Goal: Information Seeking & Learning: Learn about a topic

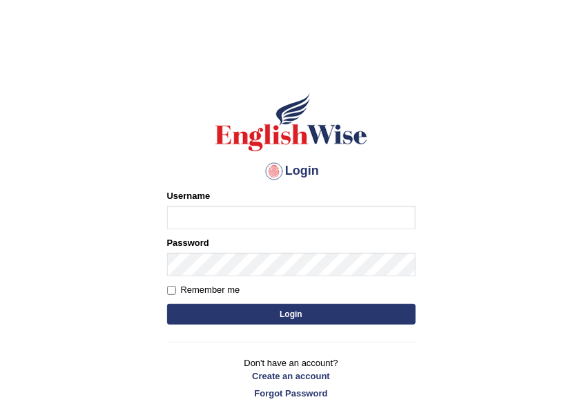
click at [298, 224] on input "Username" at bounding box center [291, 217] width 248 height 23
type input "5"
type input "40006665"
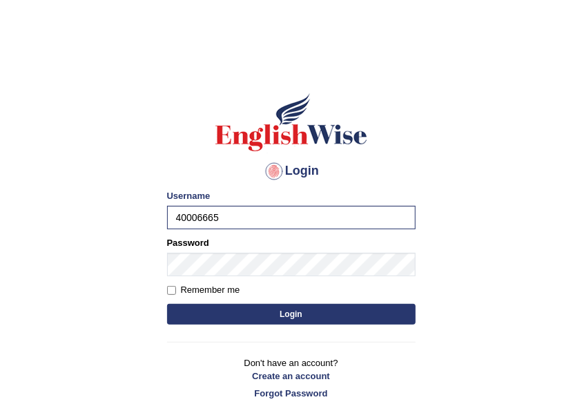
click at [293, 317] on button "Login" at bounding box center [291, 314] width 248 height 21
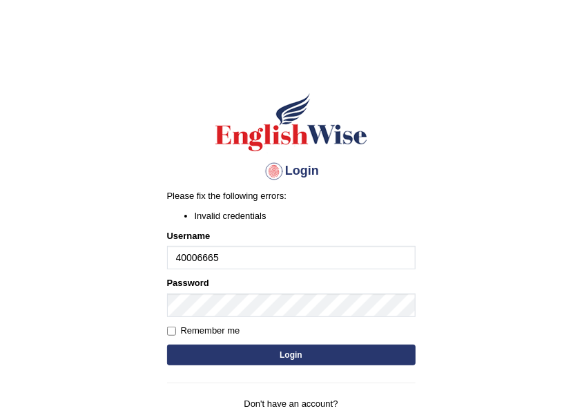
click at [280, 250] on input "40006665" at bounding box center [291, 257] width 248 height 23
type input "4"
type input "DeeptiBhandari"
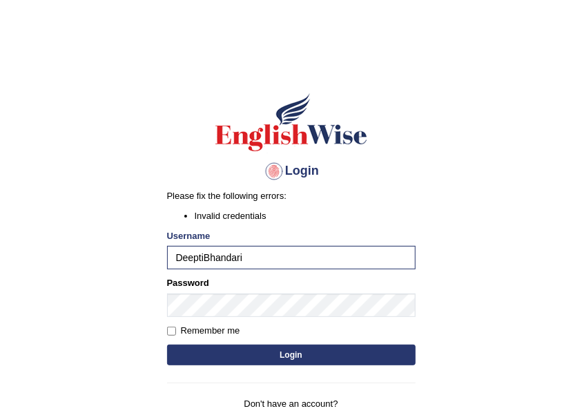
click at [379, 355] on button "Login" at bounding box center [291, 354] width 248 height 21
click at [260, 357] on button "Login" at bounding box center [291, 354] width 248 height 21
click at [243, 348] on button "Login" at bounding box center [291, 354] width 248 height 21
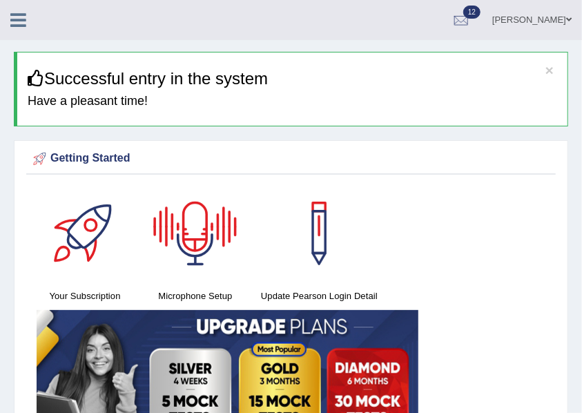
click at [12, 18] on icon at bounding box center [18, 20] width 16 height 18
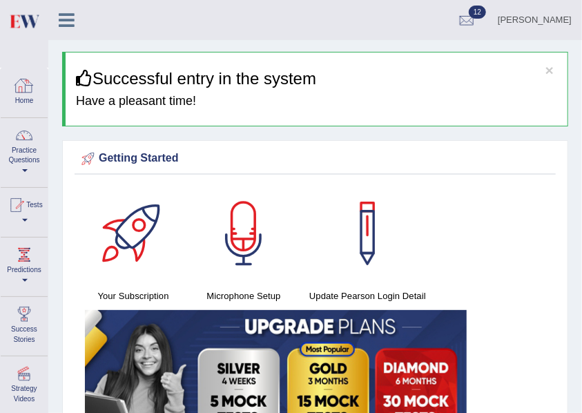
click at [16, 108] on link "Home" at bounding box center [24, 90] width 47 height 45
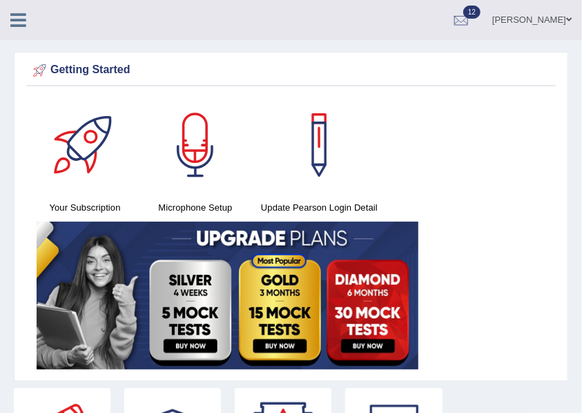
click at [14, 26] on icon at bounding box center [18, 20] width 16 height 18
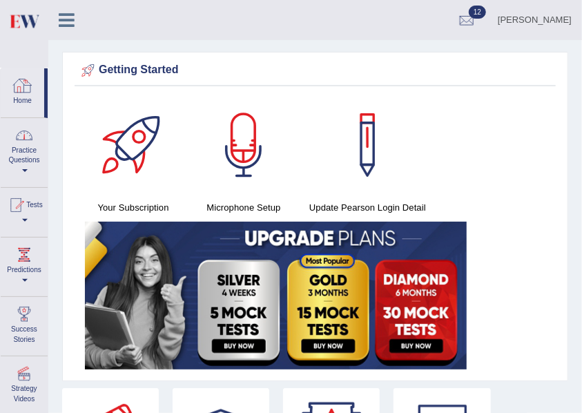
click at [18, 166] on link "Practice Questions" at bounding box center [24, 150] width 47 height 65
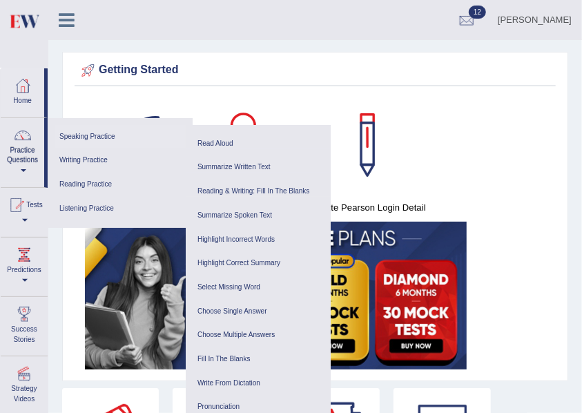
click at [88, 137] on link "Speaking Practice" at bounding box center [120, 137] width 131 height 24
click at [214, 138] on link "Read Aloud" at bounding box center [258, 144] width 131 height 24
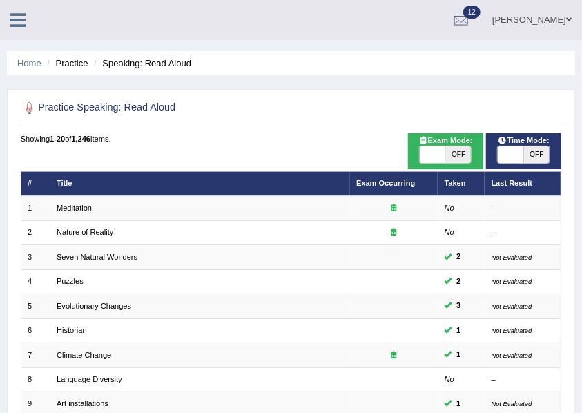
click at [19, 26] on icon at bounding box center [18, 20] width 16 height 18
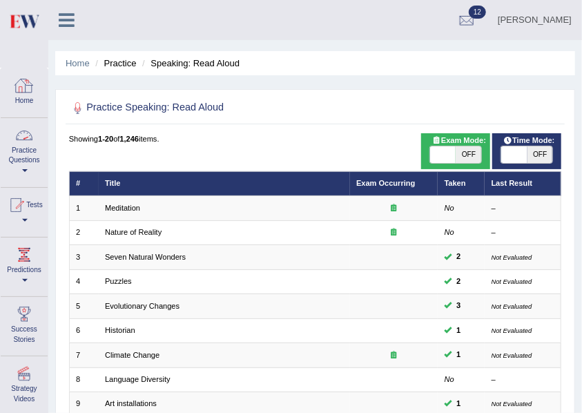
click at [31, 152] on link "Practice Questions" at bounding box center [24, 150] width 47 height 65
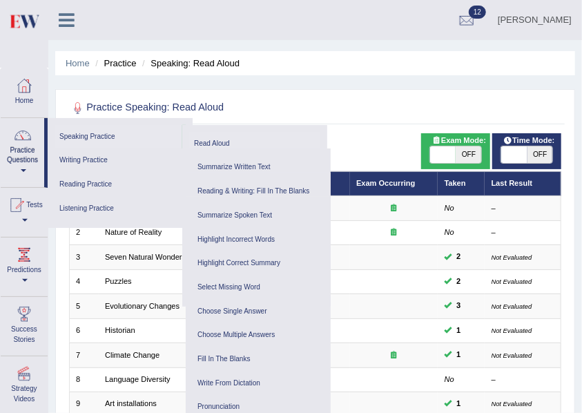
click at [79, 142] on link "Speaking Practice" at bounding box center [119, 137] width 128 height 24
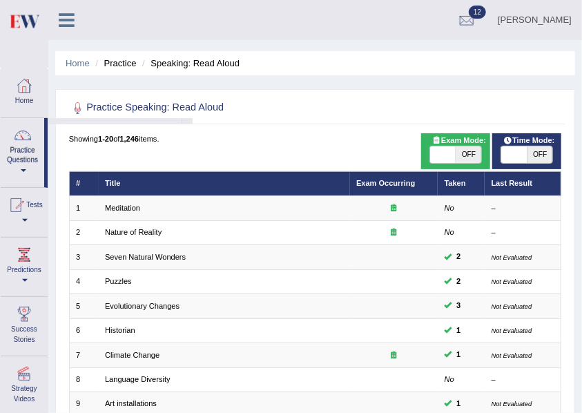
click at [79, 142] on div "Toggle navigation Home Practice Questions Speaking Practice Read Aloud Repeat S…" at bounding box center [291, 398] width 582 height 797
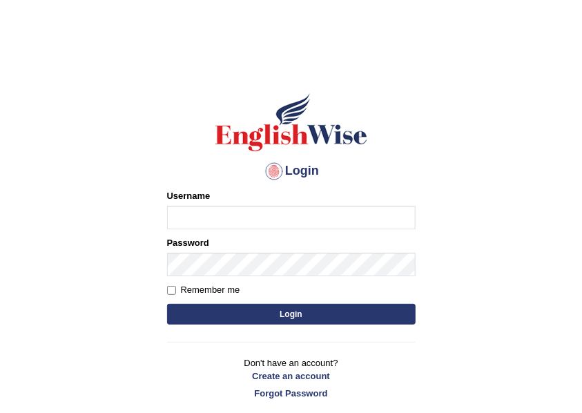
click at [207, 217] on input "Username" at bounding box center [291, 217] width 248 height 23
type input "DeeptiBhandari"
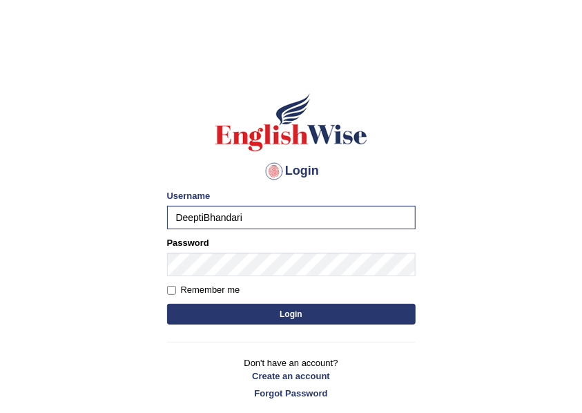
click at [368, 309] on button "Login" at bounding box center [291, 314] width 248 height 21
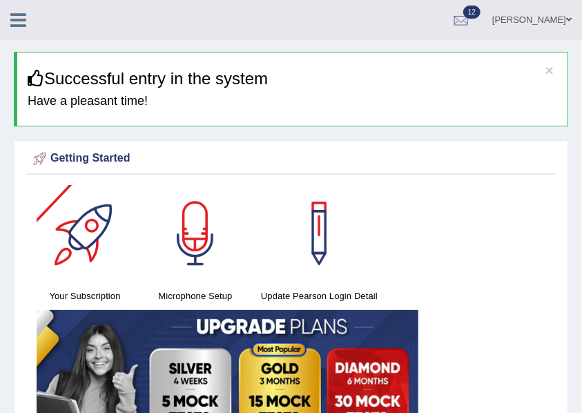
click at [25, 26] on icon at bounding box center [18, 20] width 16 height 18
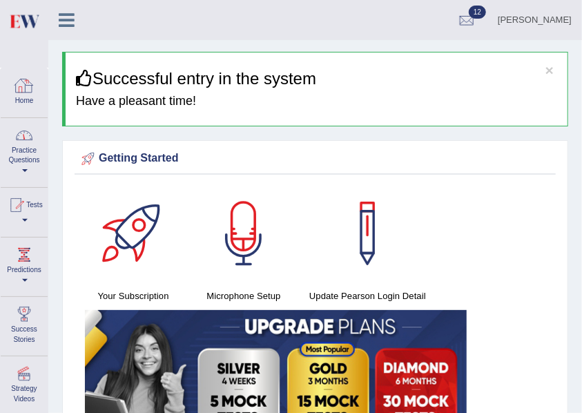
click at [1, 163] on link "Practice Questions" at bounding box center [24, 150] width 47 height 65
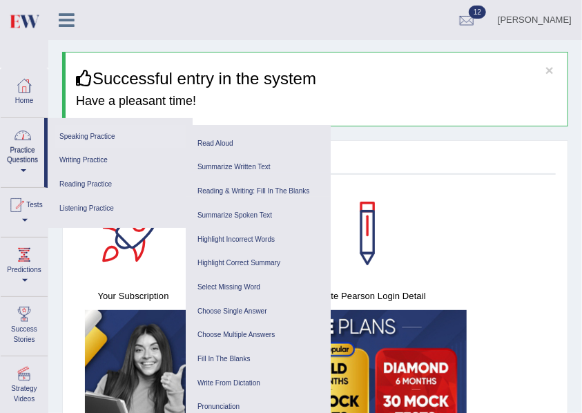
click at [88, 141] on link "Speaking Practice" at bounding box center [120, 137] width 131 height 24
click at [445, 177] on div "Getting Started Your Subscription Microphone Setup Update Pearson Login Detail ×" at bounding box center [315, 304] width 506 height 329
click at [549, 72] on button "×" at bounding box center [549, 70] width 8 height 14
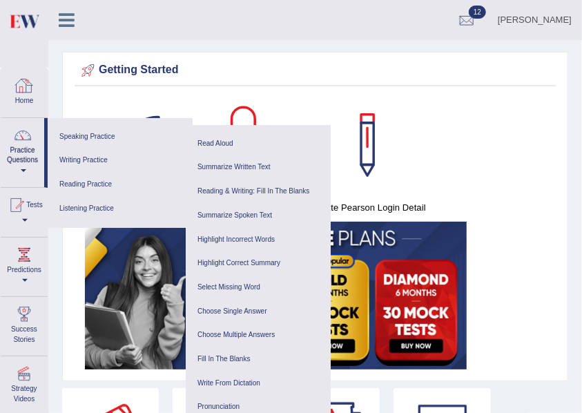
click at [241, 83] on div "Getting Started" at bounding box center [315, 72] width 481 height 27
click at [510, 119] on div "Your Subscription Microphone Setup Update Pearson Login Detail" at bounding box center [315, 235] width 481 height 277
click at [544, 208] on div "Your Subscription Microphone Setup Update Pearson Login Detail" at bounding box center [315, 235] width 481 height 277
click at [324, 106] on div at bounding box center [367, 145] width 97 height 97
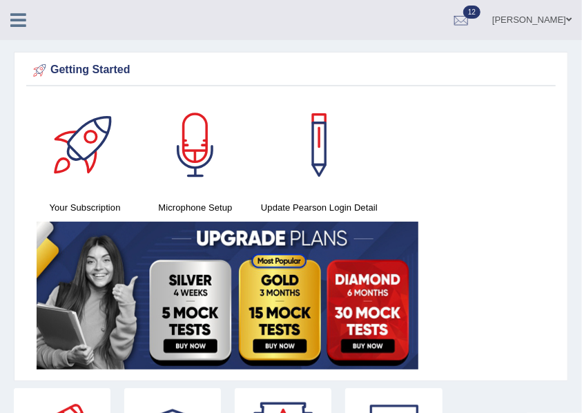
click at [18, 19] on icon at bounding box center [18, 20] width 16 height 18
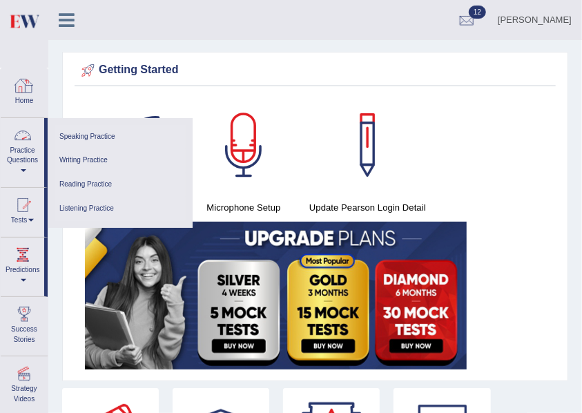
click at [23, 159] on link "Practice Questions" at bounding box center [22, 150] width 43 height 65
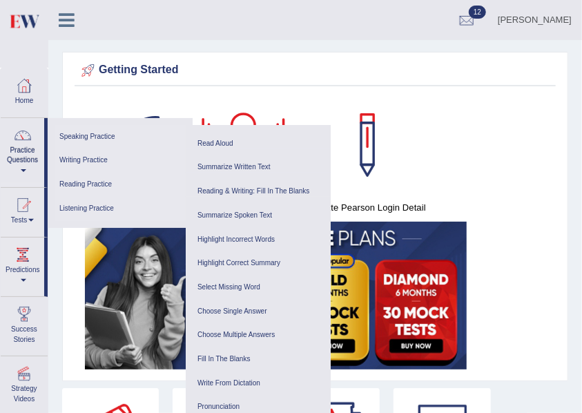
click at [112, 137] on link "Speaking Practice" at bounding box center [120, 137] width 131 height 24
click at [470, 143] on div "Your Subscription Microphone Setup Update Pearson Login Detail" at bounding box center [315, 235] width 481 height 277
click at [422, 168] on link at bounding box center [368, 145] width 124 height 97
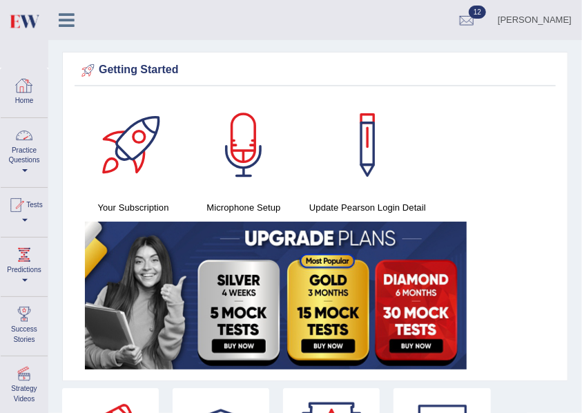
click at [23, 157] on link "Practice Questions" at bounding box center [24, 150] width 47 height 65
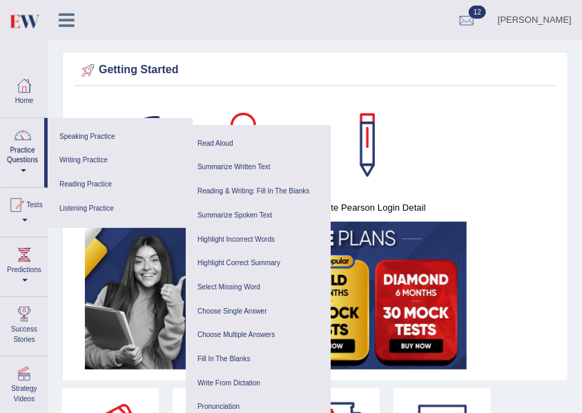
click at [92, 142] on link "Speaking Practice" at bounding box center [120, 137] width 131 height 24
click at [84, 144] on link "Speaking Practice" at bounding box center [120, 137] width 131 height 24
click at [237, 147] on link "Read Aloud" at bounding box center [258, 144] width 131 height 24
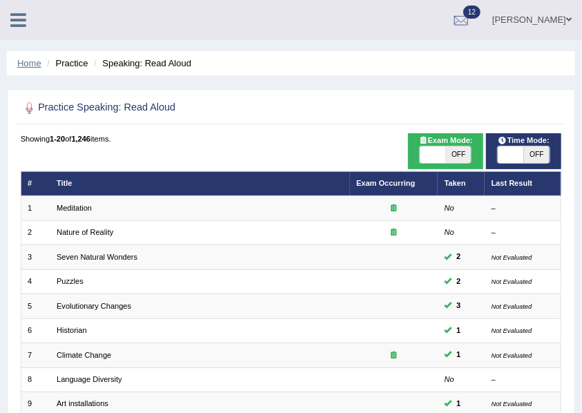
click at [26, 67] on link "Home" at bounding box center [29, 63] width 24 height 10
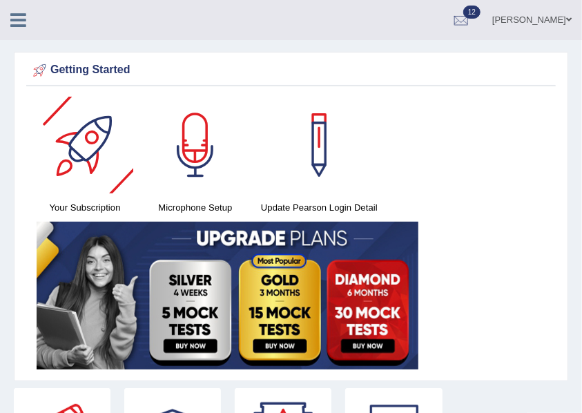
click at [26, 17] on link at bounding box center [18, 18] width 37 height 21
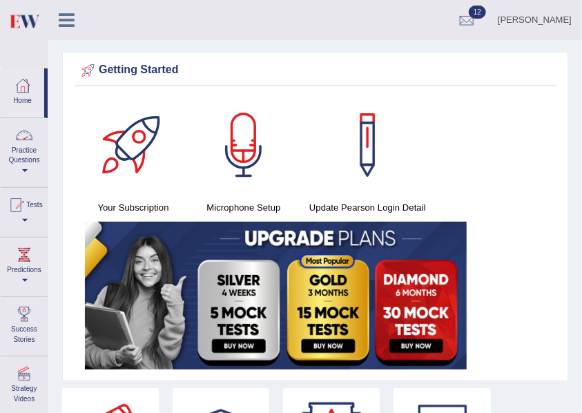
click at [14, 161] on link "Practice Questions" at bounding box center [24, 150] width 47 height 65
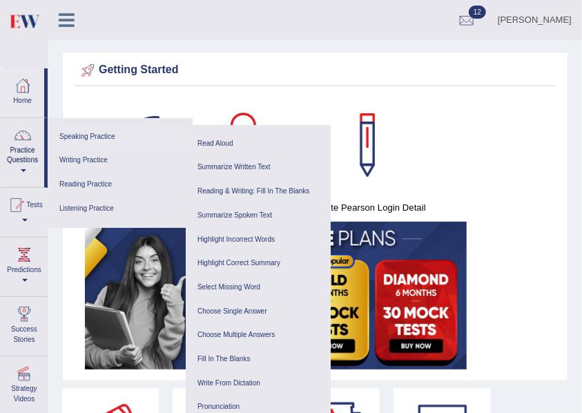
click at [97, 136] on link "Speaking Practice" at bounding box center [120, 137] width 131 height 24
click at [22, 171] on span at bounding box center [24, 170] width 6 height 3
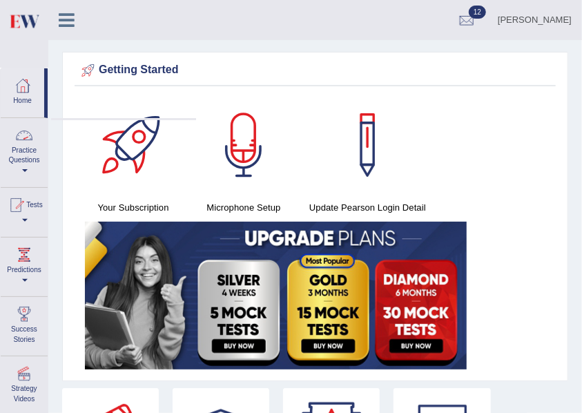
click at [22, 171] on span at bounding box center [25, 170] width 6 height 3
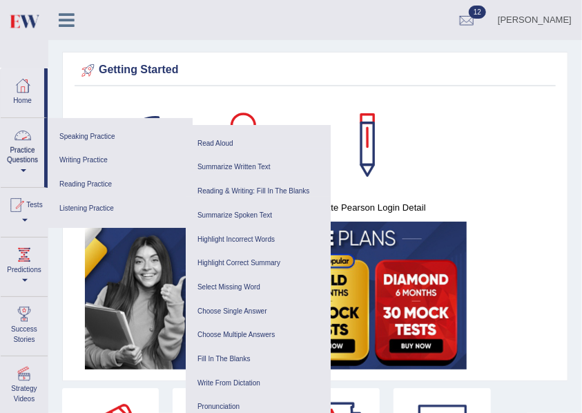
click at [13, 173] on link "Practice Questions" at bounding box center [22, 150] width 43 height 65
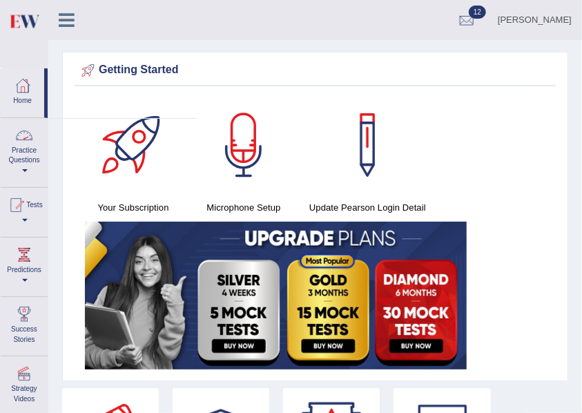
click at [26, 167] on link "Practice Questions" at bounding box center [24, 150] width 47 height 65
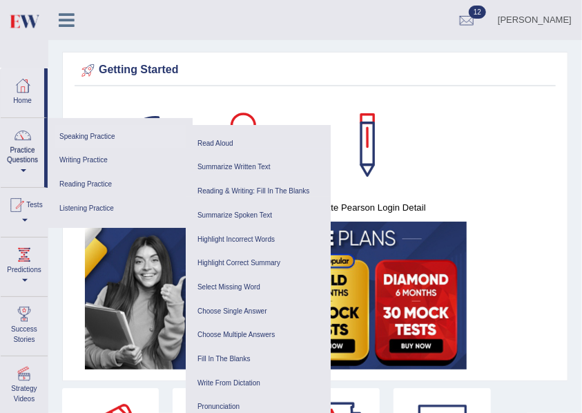
click at [108, 135] on link "Speaking Practice" at bounding box center [120, 137] width 131 height 24
click at [19, 178] on link "Practice Questions" at bounding box center [22, 150] width 43 height 65
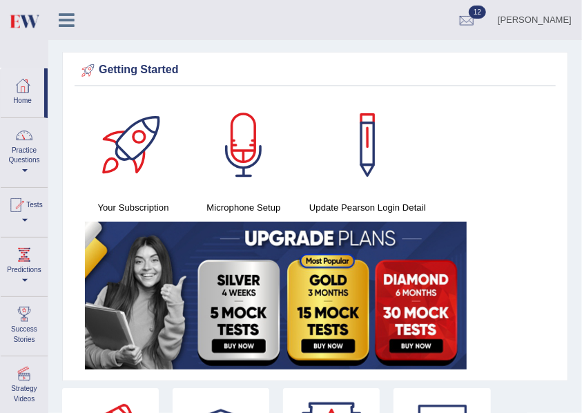
click at [21, 160] on link "Practice Questions" at bounding box center [24, 150] width 47 height 65
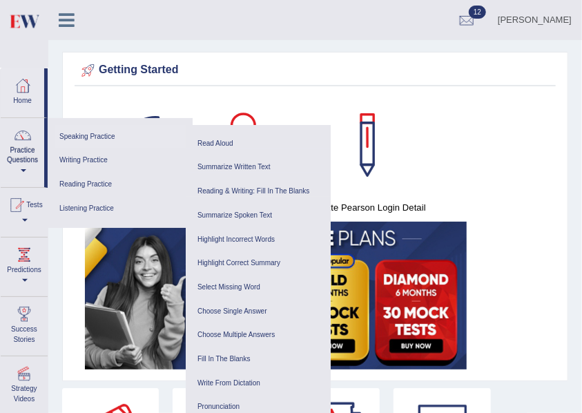
click at [73, 145] on link "Speaking Practice" at bounding box center [120, 137] width 131 height 24
drag, startPoint x: 237, startPoint y: 126, endPoint x: 351, endPoint y: 118, distance: 113.5
click at [21, 166] on link "Practice Questions" at bounding box center [22, 150] width 43 height 65
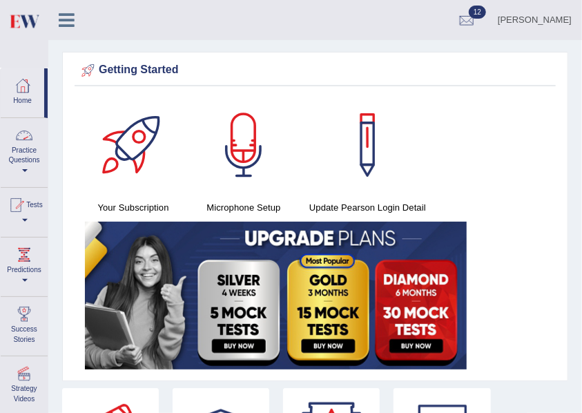
click at [21, 166] on link "Practice Questions" at bounding box center [24, 150] width 47 height 65
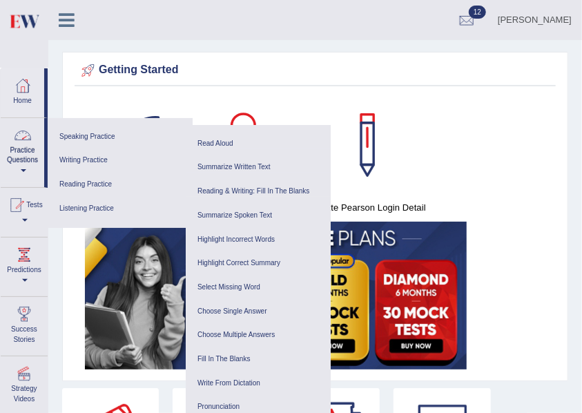
click at [23, 176] on link "Practice Questions" at bounding box center [22, 150] width 43 height 65
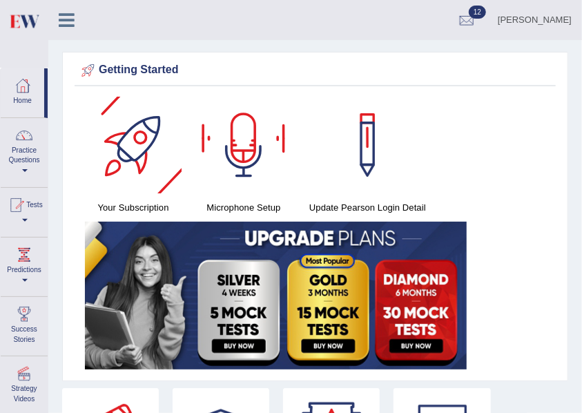
click at [25, 166] on link "Practice Questions" at bounding box center [24, 150] width 47 height 65
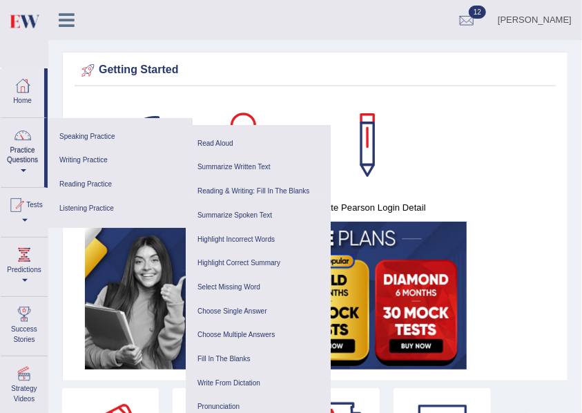
click at [22, 171] on span at bounding box center [24, 170] width 6 height 3
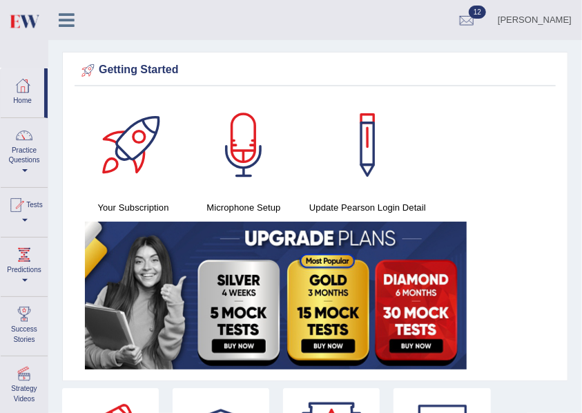
click at [22, 171] on span at bounding box center [25, 170] width 6 height 3
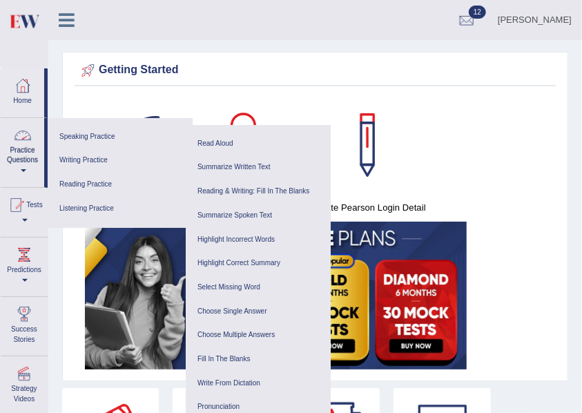
click at [17, 170] on link "Practice Questions" at bounding box center [22, 150] width 43 height 65
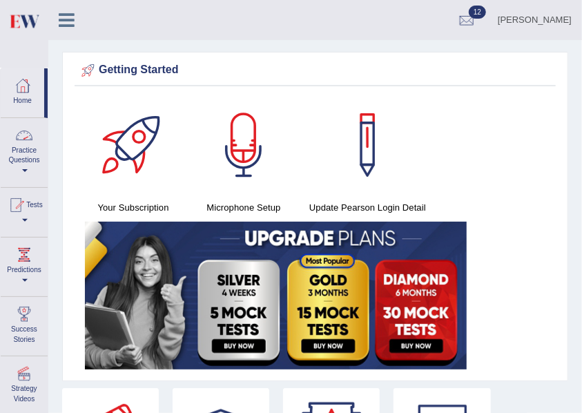
click at [17, 170] on link "Practice Questions" at bounding box center [24, 150] width 47 height 65
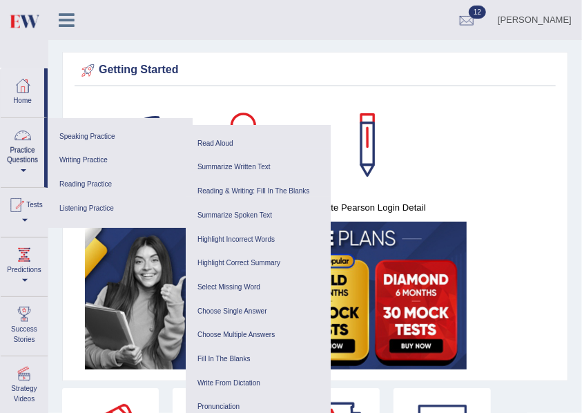
click at [23, 159] on link "Practice Questions" at bounding box center [22, 150] width 43 height 65
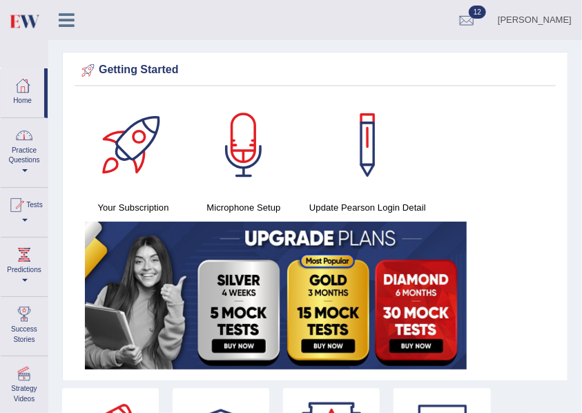
click at [25, 160] on link "Practice Questions" at bounding box center [24, 150] width 47 height 65
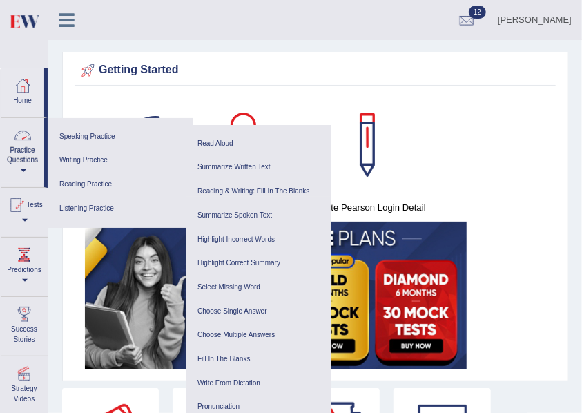
click at [30, 179] on link "Practice Questions" at bounding box center [22, 150] width 43 height 65
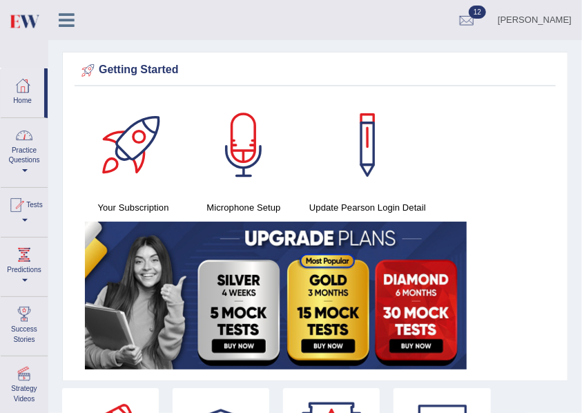
click at [28, 174] on link "Practice Questions" at bounding box center [24, 150] width 47 height 65
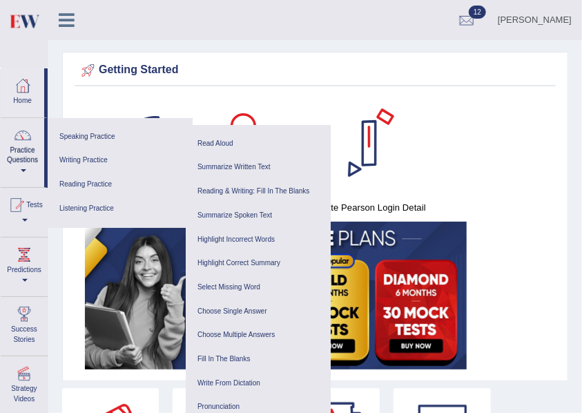
click at [490, 117] on div "Your Subscription Microphone Setup Update Pearson Login Detail" at bounding box center [315, 235] width 481 height 277
click at [26, 164] on link "Practice Questions" at bounding box center [22, 150] width 43 height 65
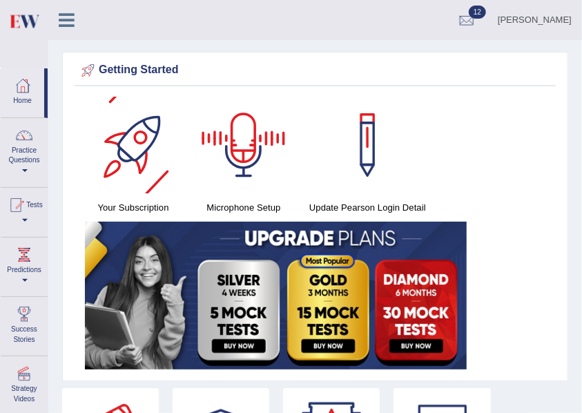
click at [17, 160] on link "Practice Questions" at bounding box center [24, 150] width 47 height 65
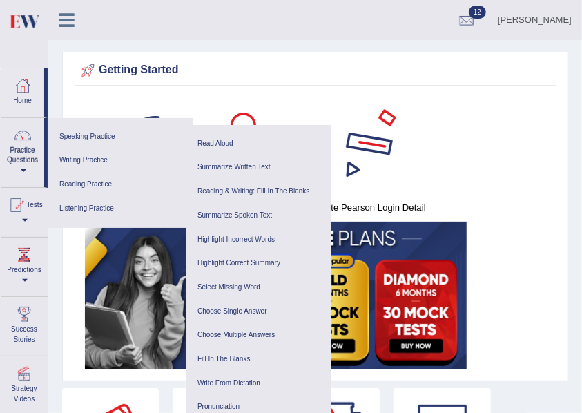
click at [427, 146] on link at bounding box center [368, 145] width 124 height 97
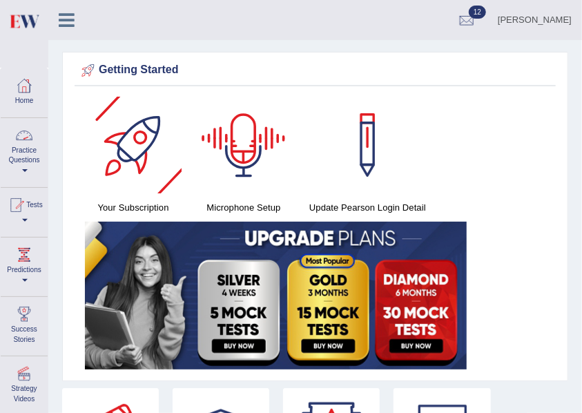
click at [38, 160] on link "Practice Questions" at bounding box center [24, 150] width 47 height 65
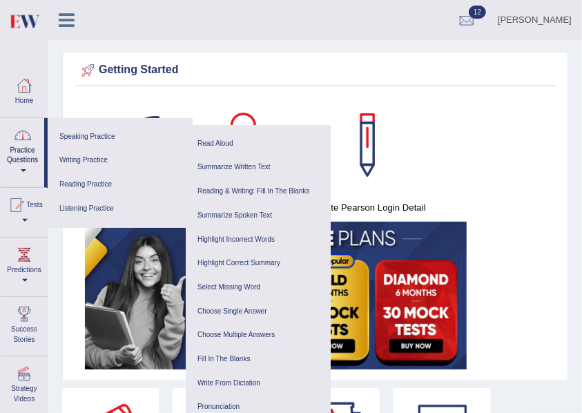
click at [92, 141] on link "Speaking Practice" at bounding box center [120, 137] width 131 height 24
click at [26, 159] on link "Practice Questions" at bounding box center [22, 150] width 43 height 65
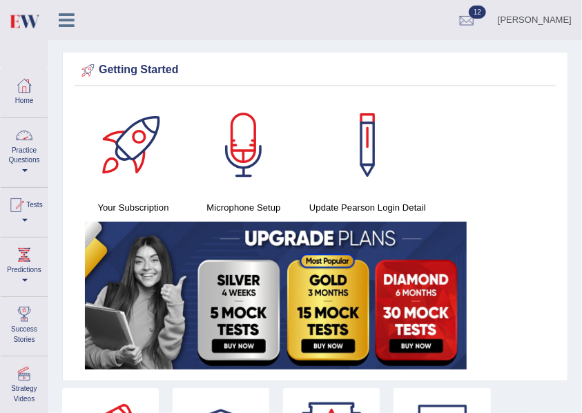
click at [28, 166] on link "Practice Questions" at bounding box center [24, 150] width 47 height 65
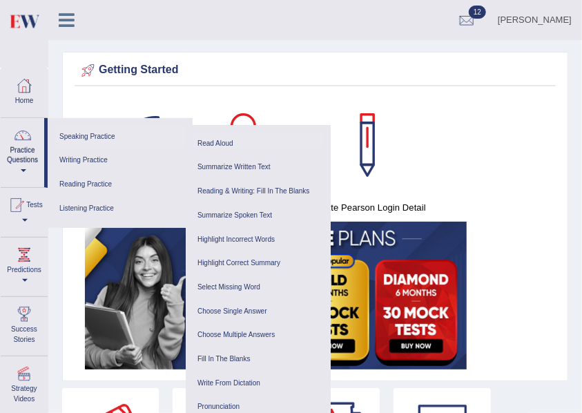
click at [204, 139] on link "Read Aloud" at bounding box center [258, 144] width 131 height 24
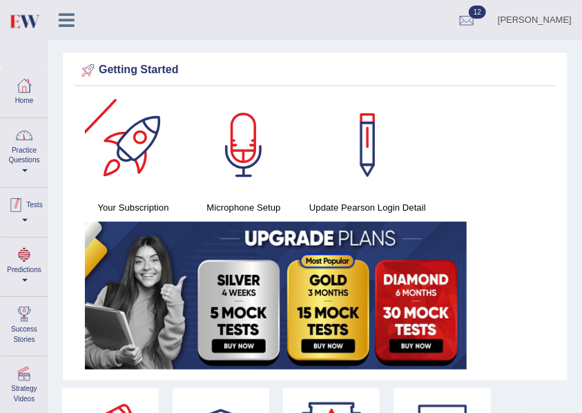
click at [26, 166] on link "Practice Questions" at bounding box center [24, 150] width 47 height 65
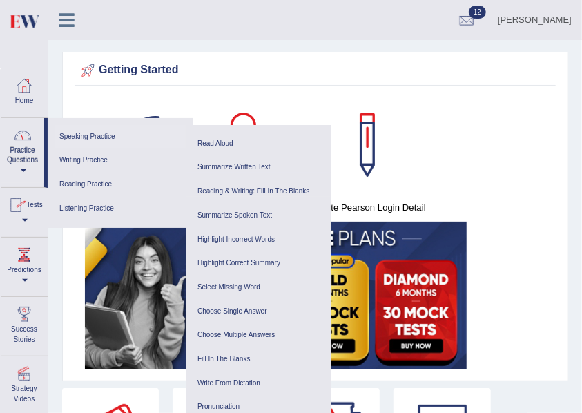
click at [116, 131] on link "Speaking Practice" at bounding box center [120, 137] width 131 height 24
click at [514, 166] on div "Your Subscription Microphone Setup Update [PERSON_NAME] Login Detail" at bounding box center [315, 235] width 481 height 277
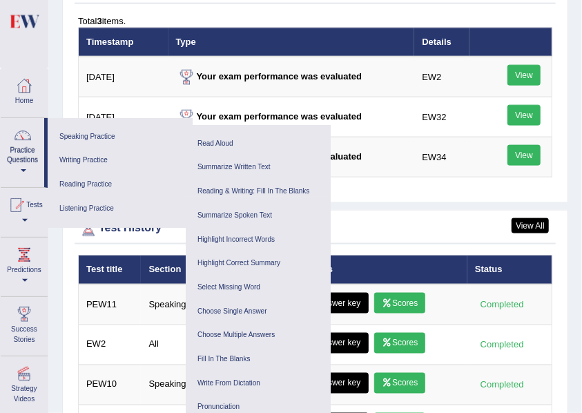
scroll to position [2529, 0]
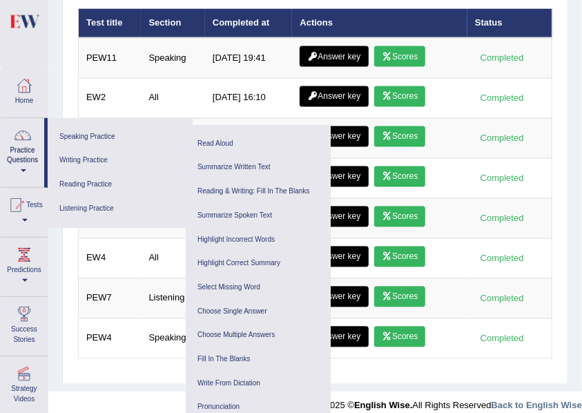
click at [404, 356] on div "Test title Section Completed at Actions Status PEW11 Speaking 6/10/25 19:41 Ans…" at bounding box center [315, 192] width 481 height 368
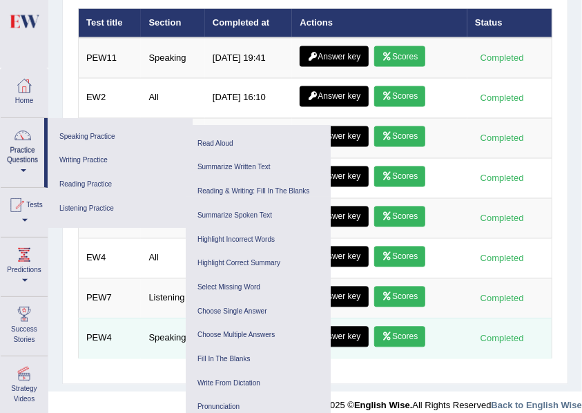
click at [90, 344] on td "PEW4" at bounding box center [110, 338] width 63 height 40
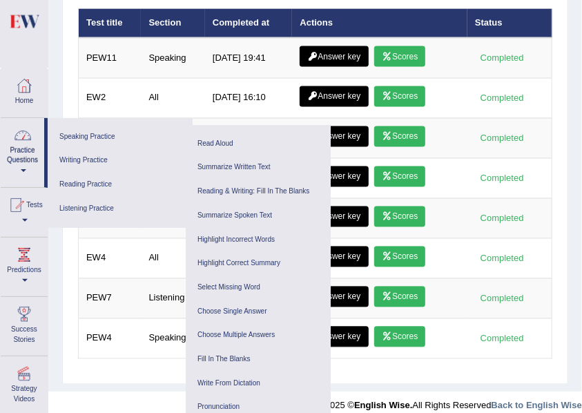
click at [6, 142] on link "Practice Questions" at bounding box center [22, 150] width 43 height 65
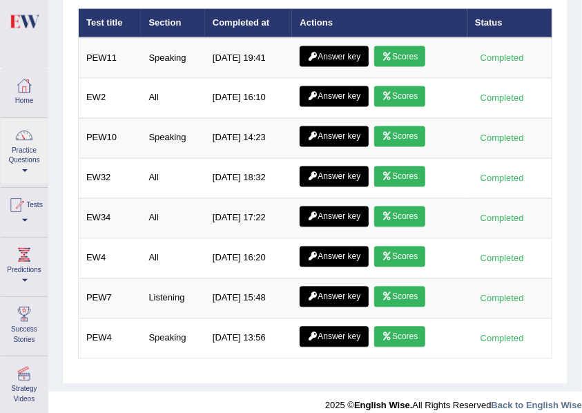
scroll to position [2379, 0]
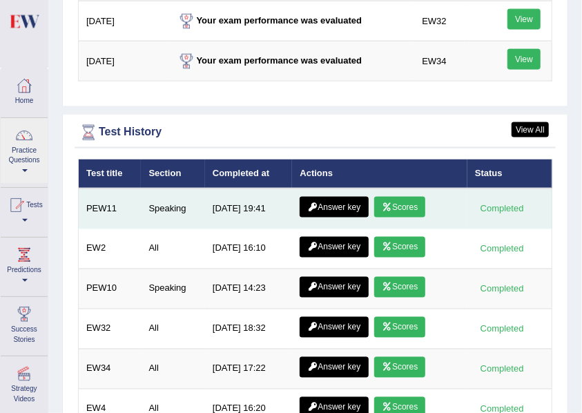
click at [385, 203] on icon at bounding box center [387, 207] width 10 height 8
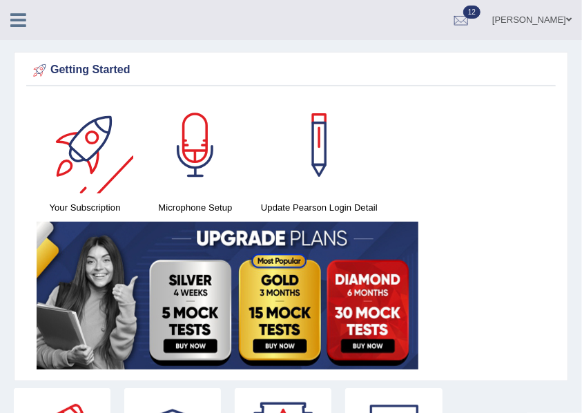
click at [14, 33] on div "Deepti Bhandari Toggle navigation Username: DeeptiBhandari Access Type: Online …" at bounding box center [291, 20] width 582 height 40
click at [22, 14] on icon at bounding box center [18, 20] width 16 height 18
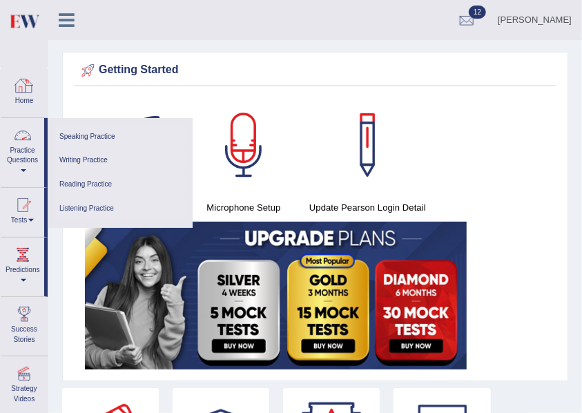
click at [13, 167] on link "Practice Questions" at bounding box center [22, 150] width 43 height 65
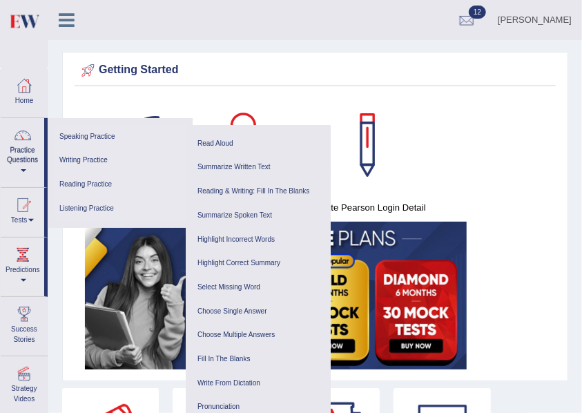
click at [66, 137] on link "Speaking Practice" at bounding box center [120, 137] width 131 height 24
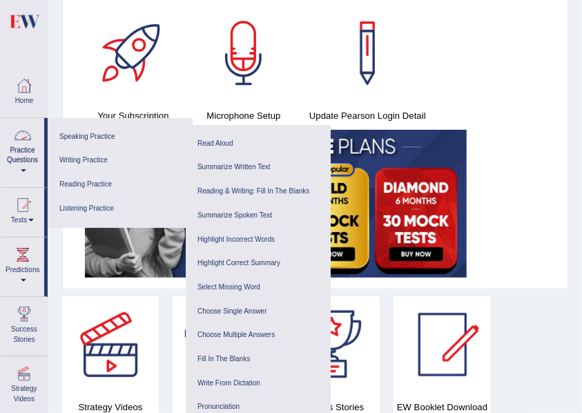
click at [83, 166] on link "Writing Practice" at bounding box center [120, 160] width 131 height 24
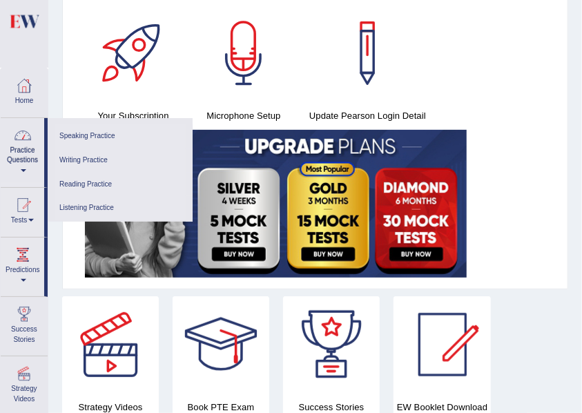
scroll to position [0, 0]
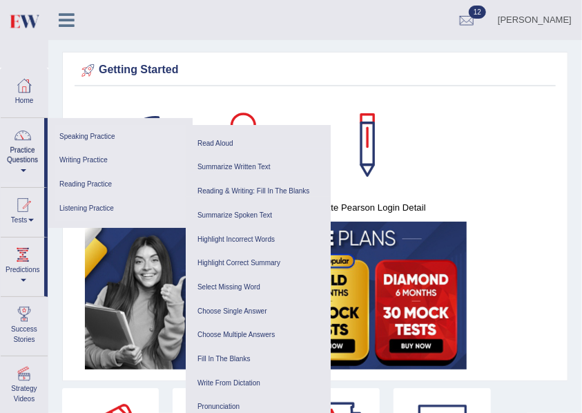
click at [101, 134] on link "Speaking Practice" at bounding box center [120, 137] width 131 height 24
click at [67, 133] on link "Speaking Practice" at bounding box center [120, 137] width 131 height 24
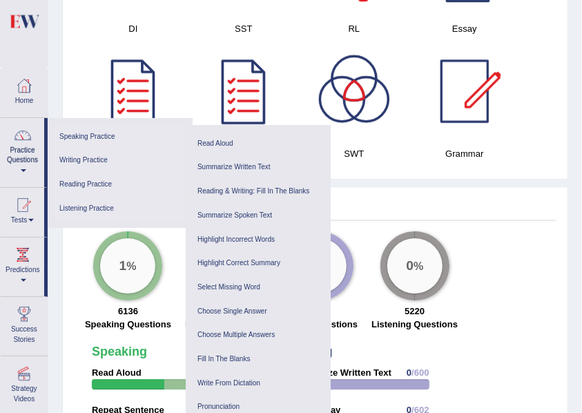
scroll to position [1586, 0]
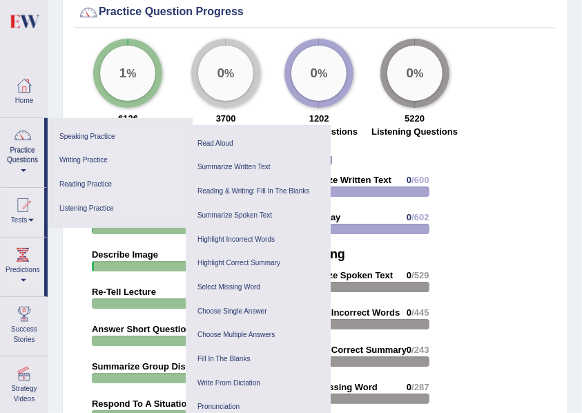
click at [534, 131] on div "1 % 6136 Speaking Questions 0 % 3700 Reading Questions 0 % 1202 Writing Questio…" at bounding box center [315, 92] width 481 height 106
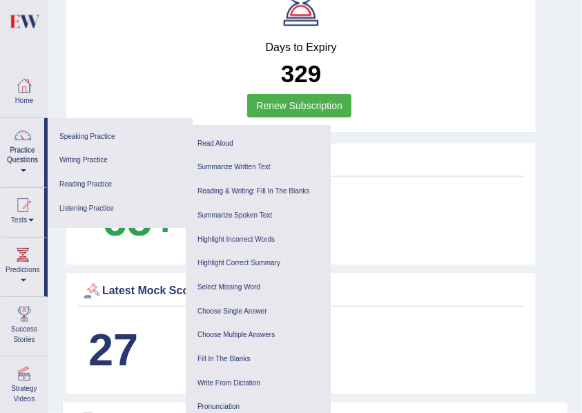
scroll to position [673, 0]
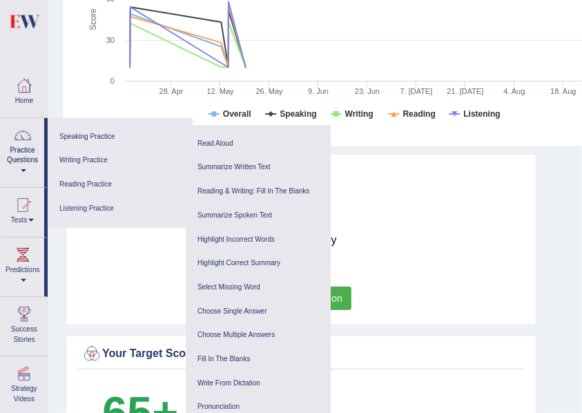
click at [101, 132] on link "Speaking Practice" at bounding box center [120, 137] width 131 height 24
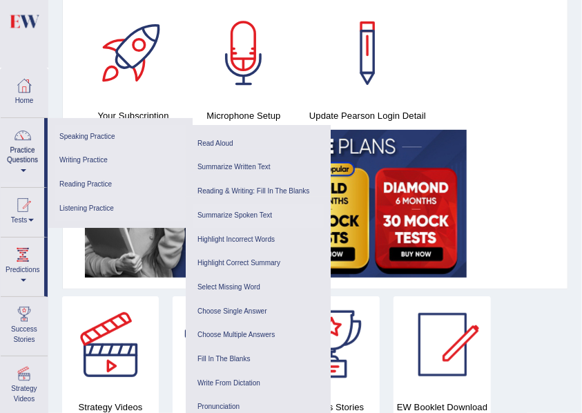
scroll to position [0, 0]
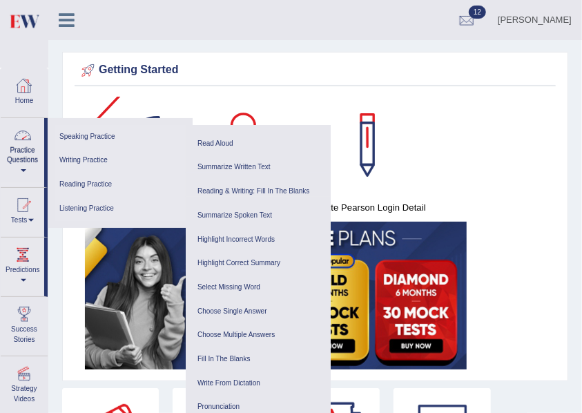
click at [21, 151] on link "Practice Questions" at bounding box center [22, 150] width 43 height 65
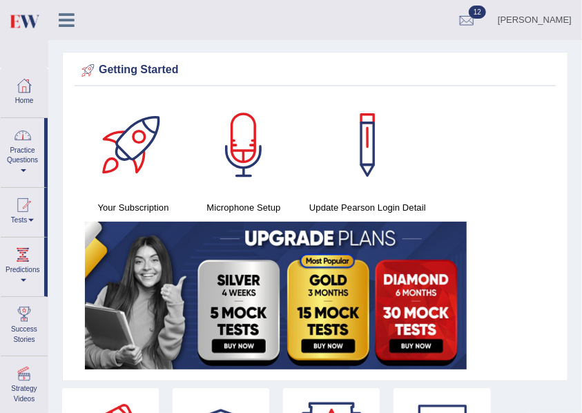
click at [26, 159] on link "Practice Questions" at bounding box center [22, 150] width 43 height 65
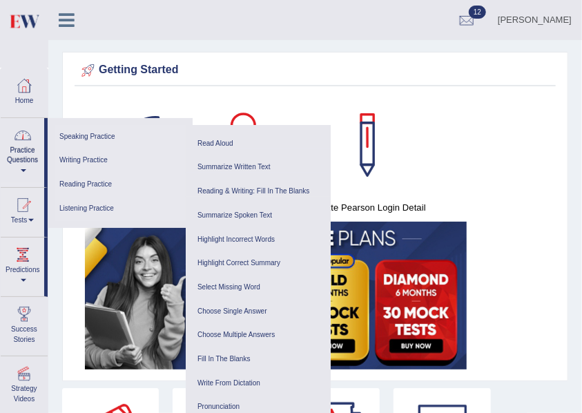
click at [102, 135] on link "Speaking Practice" at bounding box center [120, 137] width 131 height 24
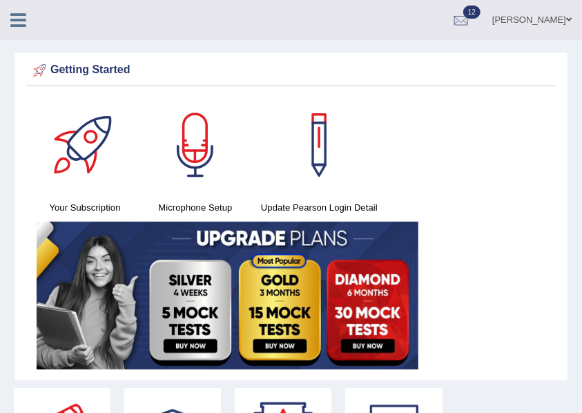
click at [30, 20] on link at bounding box center [18, 18] width 37 height 21
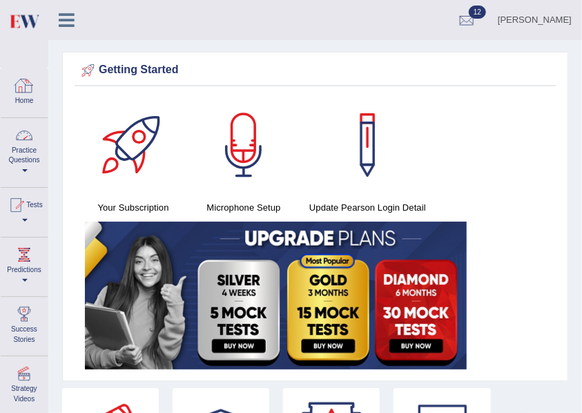
click at [14, 179] on link "Practice Questions" at bounding box center [24, 150] width 47 height 65
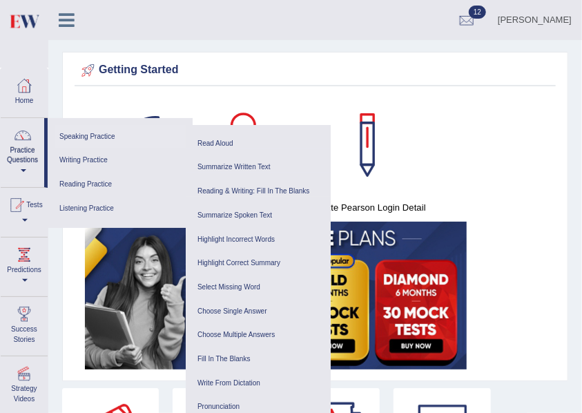
click at [120, 134] on link "Speaking Practice" at bounding box center [120, 137] width 131 height 24
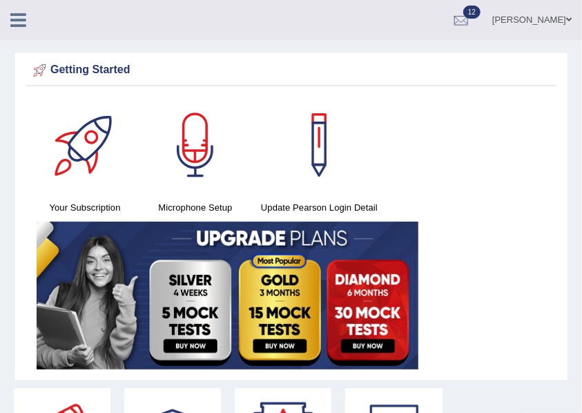
click at [17, 19] on icon at bounding box center [18, 20] width 16 height 18
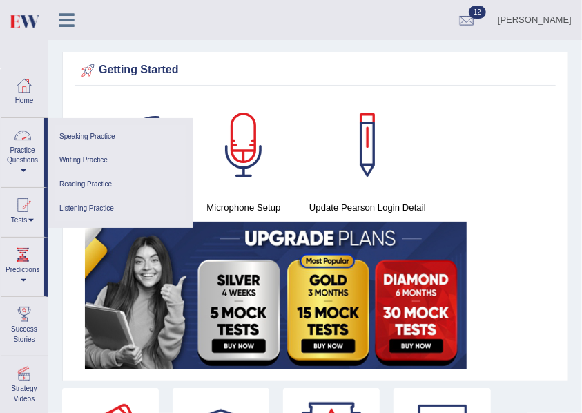
click at [23, 167] on link "Practice Questions" at bounding box center [22, 150] width 43 height 65
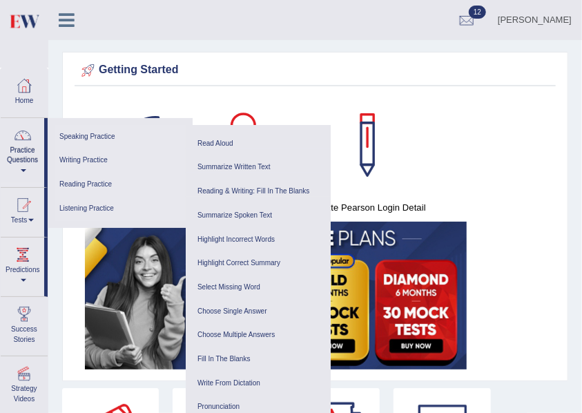
click at [14, 167] on link "Practice Questions" at bounding box center [22, 150] width 43 height 65
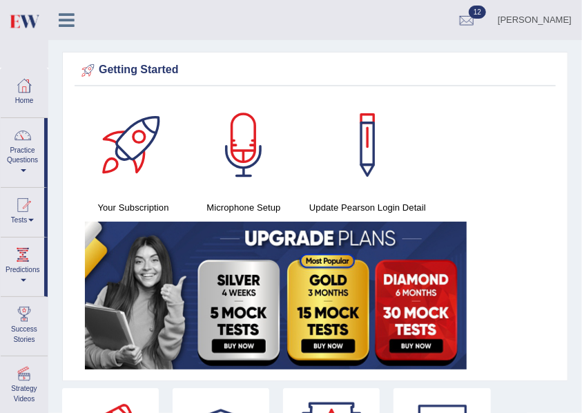
click at [14, 167] on link "Practice Questions" at bounding box center [22, 150] width 43 height 65
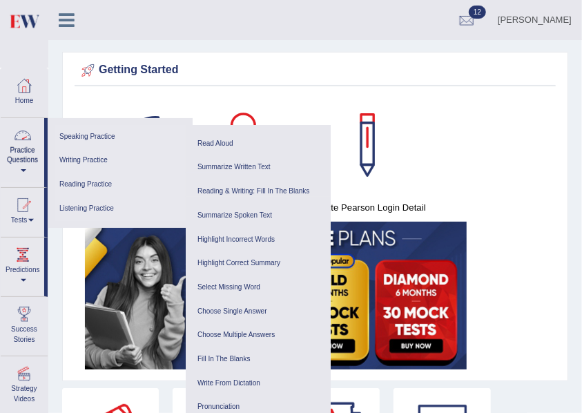
click at [17, 159] on link "Practice Questions" at bounding box center [22, 150] width 43 height 65
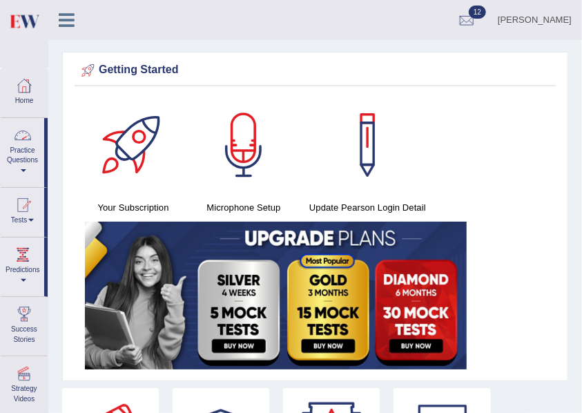
click at [17, 159] on link "Practice Questions" at bounding box center [22, 150] width 43 height 65
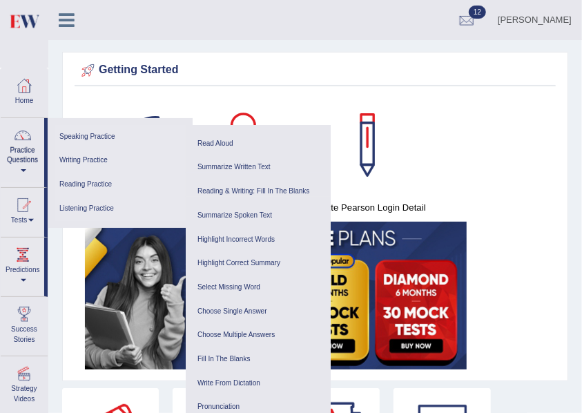
click at [109, 143] on link "Speaking Practice" at bounding box center [120, 137] width 131 height 24
click at [15, 166] on link "Practice Questions" at bounding box center [22, 150] width 43 height 65
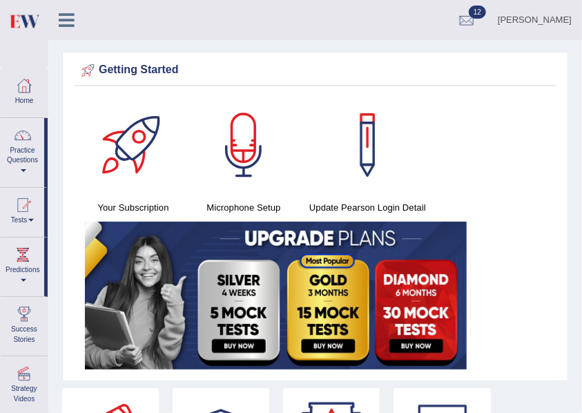
click at [29, 170] on link "Practice Questions" at bounding box center [22, 150] width 43 height 65
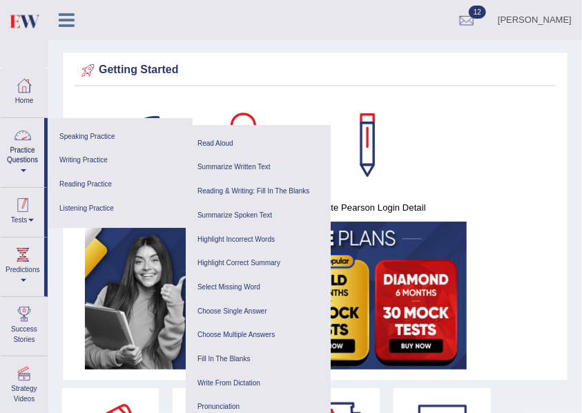
click at [12, 179] on link "Practice Questions" at bounding box center [22, 150] width 43 height 65
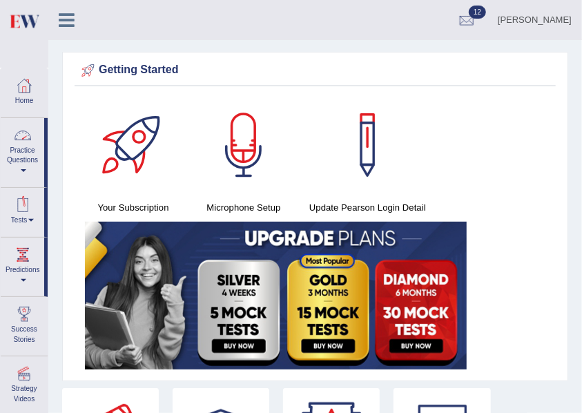
click at [12, 179] on link "Practice Questions" at bounding box center [22, 150] width 43 height 65
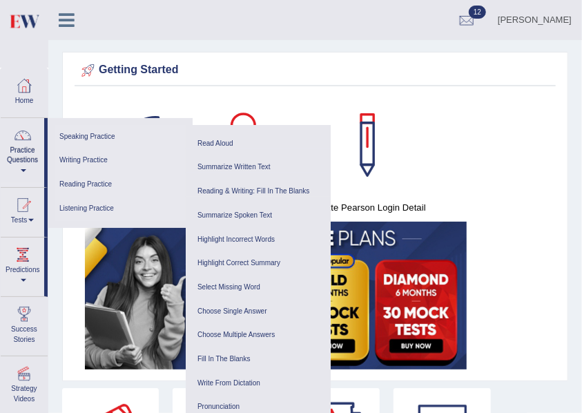
click at [25, 175] on link "Practice Questions" at bounding box center [22, 150] width 43 height 65
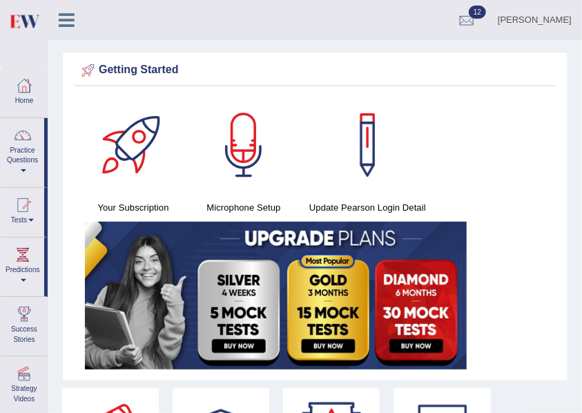
click at [25, 175] on link "Practice Questions" at bounding box center [22, 150] width 43 height 65
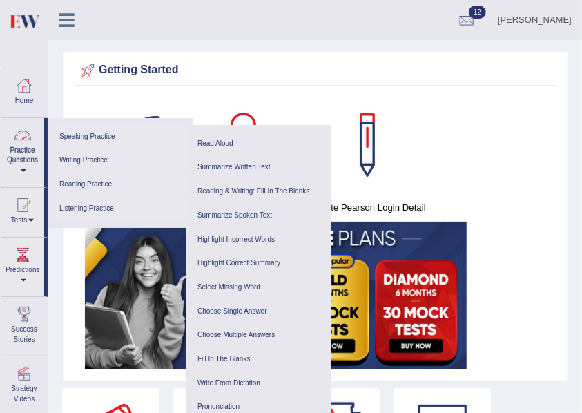
click at [113, 112] on div at bounding box center [133, 145] width 97 height 97
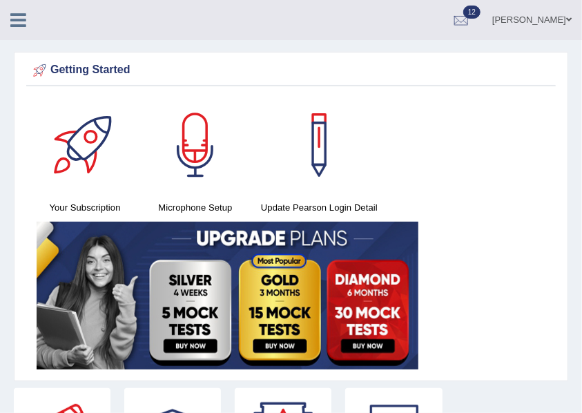
click at [26, 18] on icon at bounding box center [18, 20] width 16 height 18
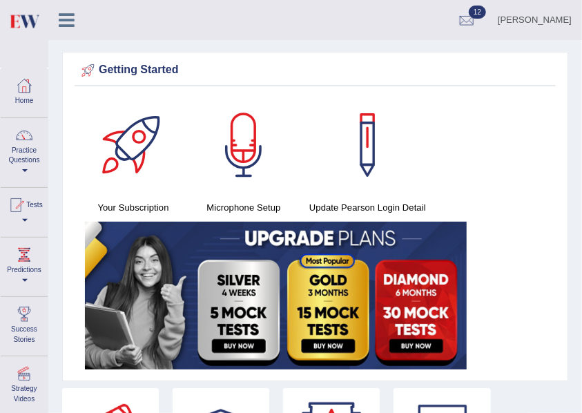
click at [26, 171] on span at bounding box center [25, 170] width 6 height 3
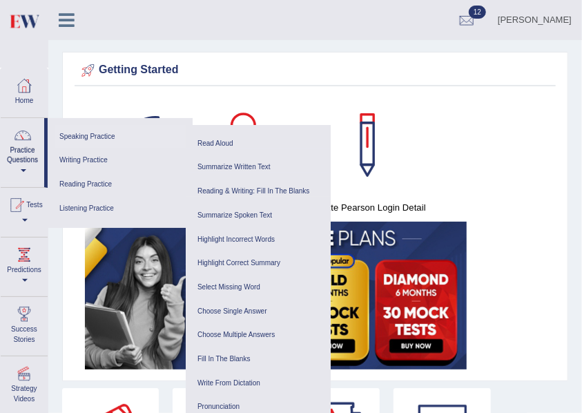
click at [123, 132] on link "Speaking Practice" at bounding box center [120, 137] width 131 height 24
click at [477, 26] on div at bounding box center [466, 20] width 21 height 21
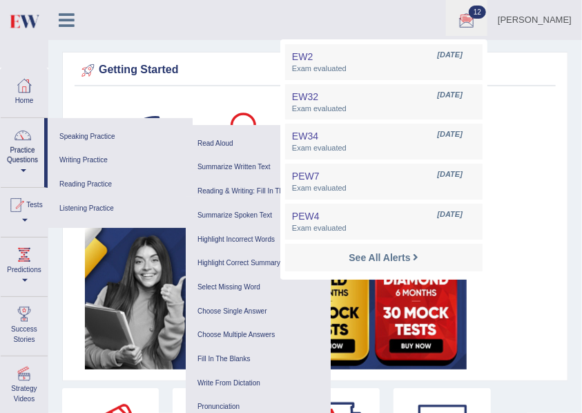
click at [545, 186] on div "Your Subscription Microphone Setup Update Pearson Login Detail" at bounding box center [315, 235] width 481 height 277
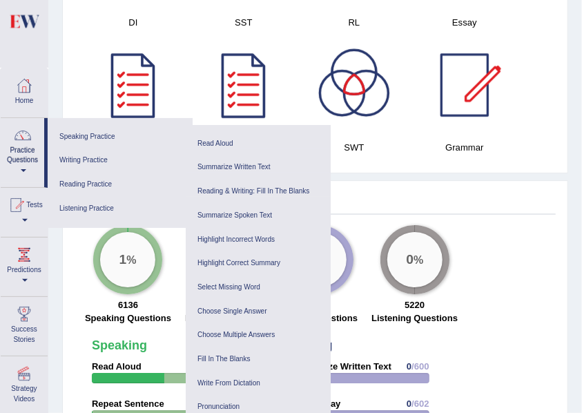
scroll to position [1039, 0]
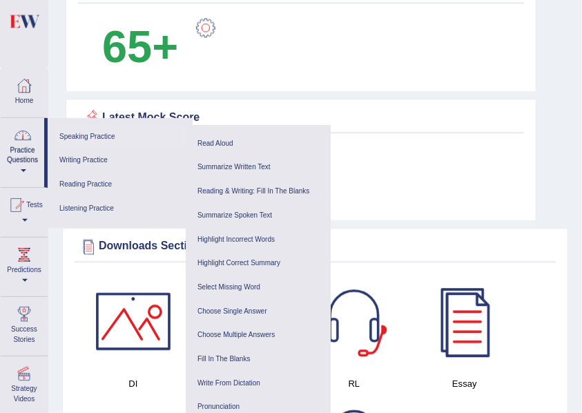
click at [83, 140] on link "Speaking Practice" at bounding box center [120, 137] width 131 height 24
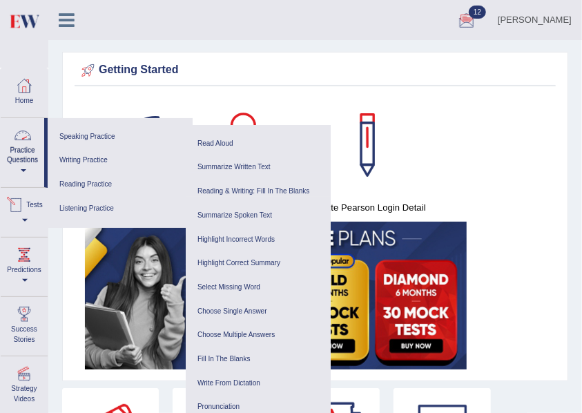
click at [25, 156] on link "Practice Questions" at bounding box center [22, 150] width 43 height 65
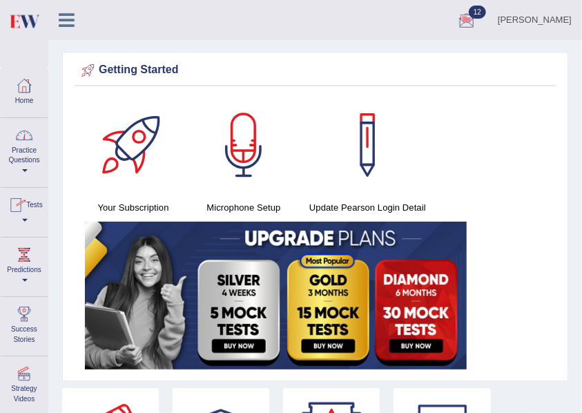
click at [25, 156] on link "Practice Questions" at bounding box center [24, 150] width 47 height 65
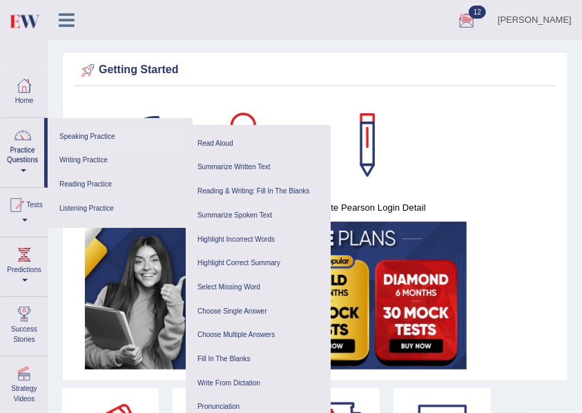
click at [99, 134] on link "Speaking Practice" at bounding box center [120, 137] width 131 height 24
click at [473, 117] on div "Your Subscription Microphone Setup Update [PERSON_NAME] Login Detail" at bounding box center [315, 235] width 481 height 277
click at [21, 161] on link "Practice Questions" at bounding box center [22, 150] width 43 height 65
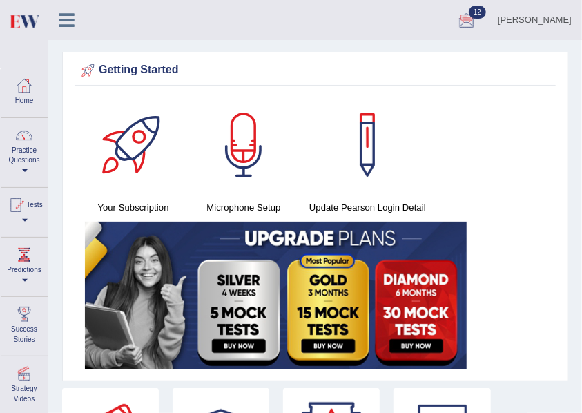
click at [37, 158] on link "Practice Questions" at bounding box center [24, 150] width 47 height 65
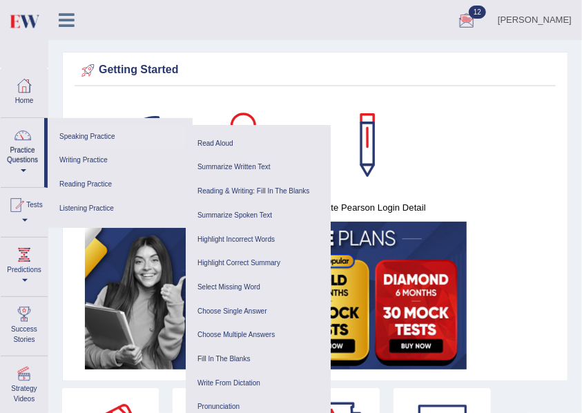
click at [123, 142] on link "Speaking Practice" at bounding box center [120, 137] width 131 height 24
click at [22, 174] on link "Practice Questions" at bounding box center [22, 150] width 43 height 65
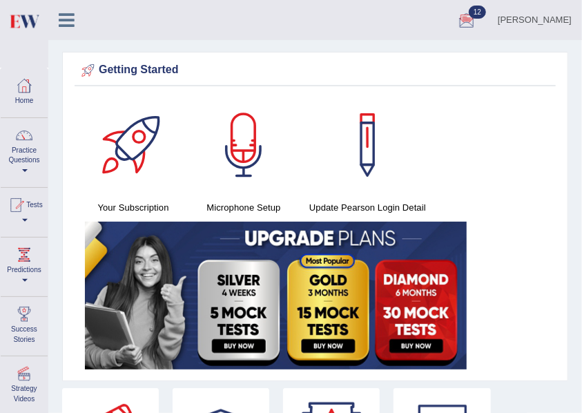
click at [22, 174] on link "Practice Questions" at bounding box center [24, 150] width 47 height 65
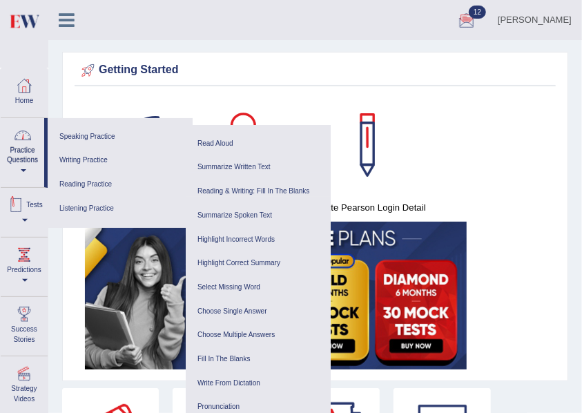
click at [127, 99] on div at bounding box center [133, 145] width 97 height 97
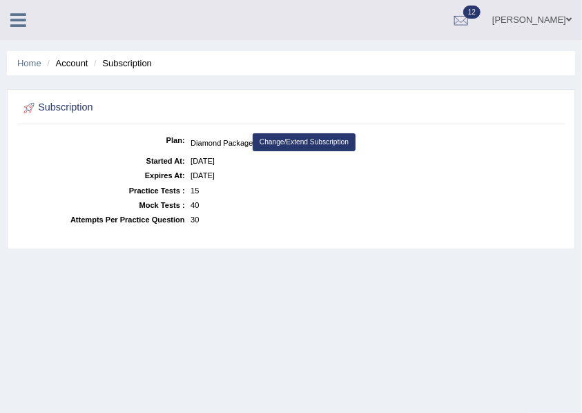
click at [16, 15] on icon at bounding box center [18, 20] width 16 height 18
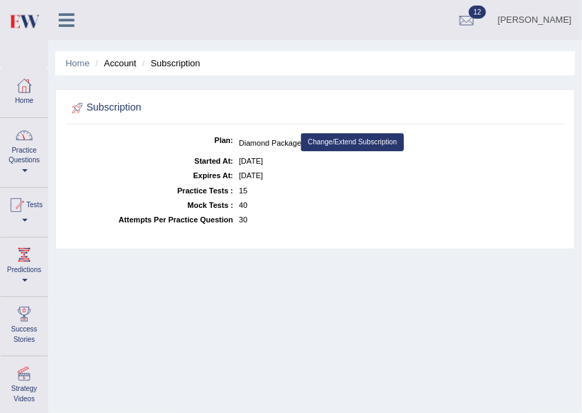
click at [31, 157] on link "Practice Questions" at bounding box center [24, 150] width 47 height 65
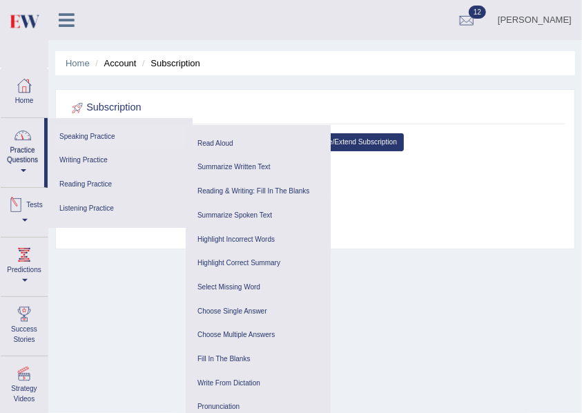
click at [86, 141] on link "Speaking Practice" at bounding box center [120, 137] width 131 height 24
click at [21, 161] on link "Practice Questions" at bounding box center [22, 150] width 43 height 65
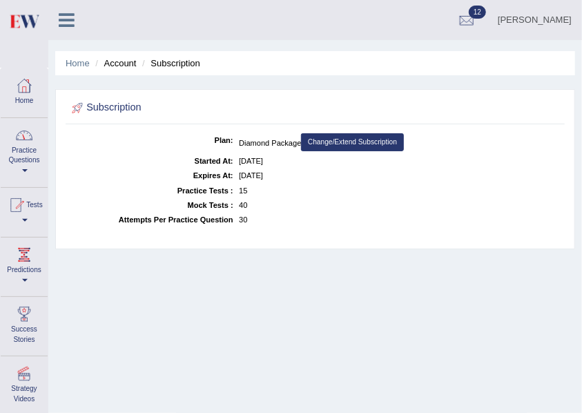
click at [18, 174] on link "Practice Questions" at bounding box center [24, 150] width 47 height 65
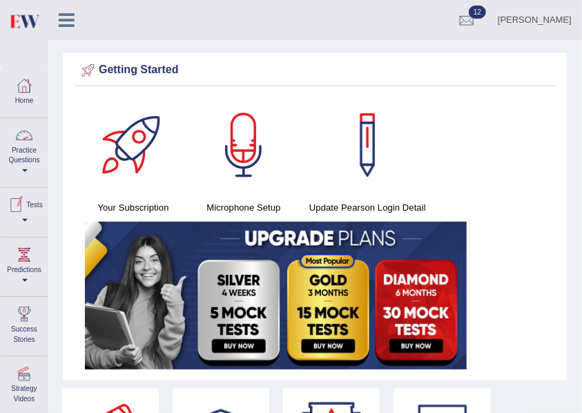
click at [14, 164] on link "Practice Questions" at bounding box center [24, 150] width 47 height 65
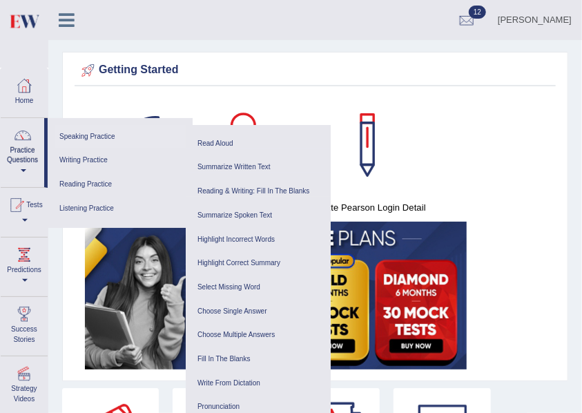
click at [81, 139] on link "Speaking Practice" at bounding box center [120, 137] width 131 height 24
click at [232, 150] on ul "Summarize Written Text Write Essay" at bounding box center [258, 178] width 145 height 61
click at [23, 175] on link "Practice Questions" at bounding box center [22, 150] width 43 height 65
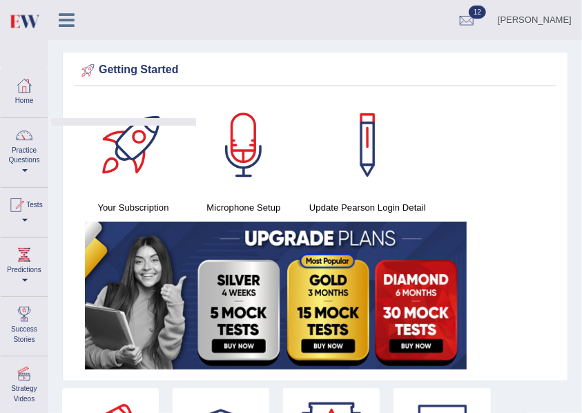
click at [30, 174] on link "Practice Questions" at bounding box center [24, 150] width 47 height 65
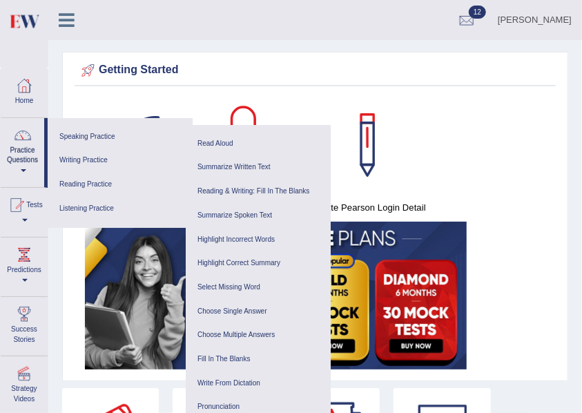
click at [319, 77] on div "Getting Started" at bounding box center [315, 70] width 474 height 21
click at [536, 190] on div "Your Subscription Microphone Setup Update [PERSON_NAME] Login Detail" at bounding box center [315, 235] width 481 height 277
click at [486, 305] on div "Your Subscription Microphone Setup Update [PERSON_NAME] Login Detail" at bounding box center [315, 235] width 481 height 277
click at [199, 106] on div at bounding box center [243, 145] width 97 height 97
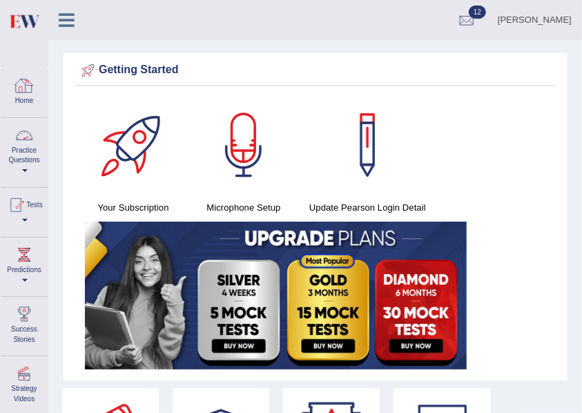
click at [16, 156] on link "Practice Questions" at bounding box center [24, 150] width 47 height 65
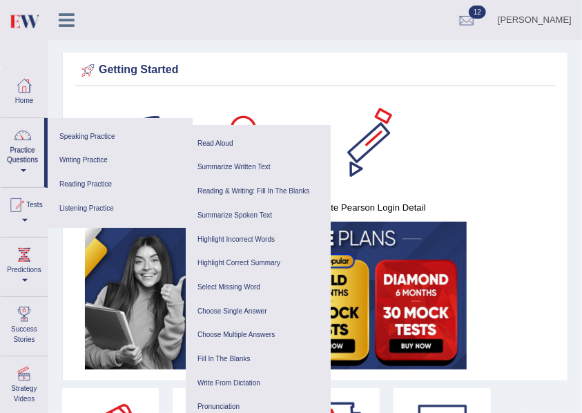
click at [259, 99] on div at bounding box center [243, 145] width 97 height 97
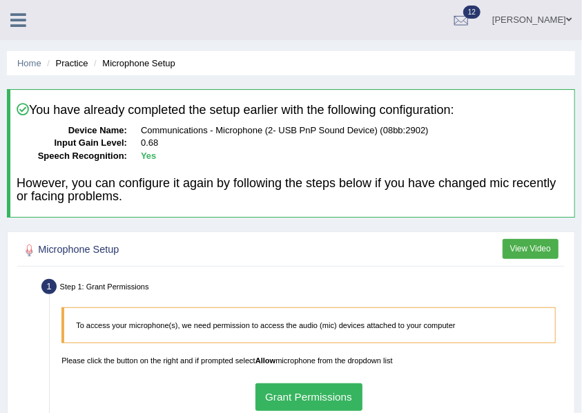
click at [8, 17] on link at bounding box center [18, 18] width 37 height 21
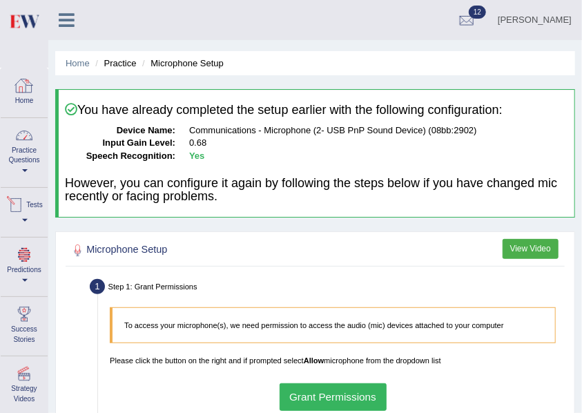
click at [26, 139] on div at bounding box center [24, 135] width 21 height 21
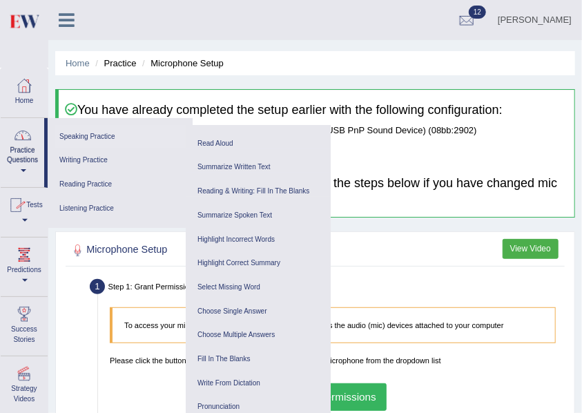
click at [130, 139] on link "Speaking Practice" at bounding box center [120, 137] width 131 height 24
click at [8, 161] on link "Practice Questions" at bounding box center [22, 150] width 43 height 65
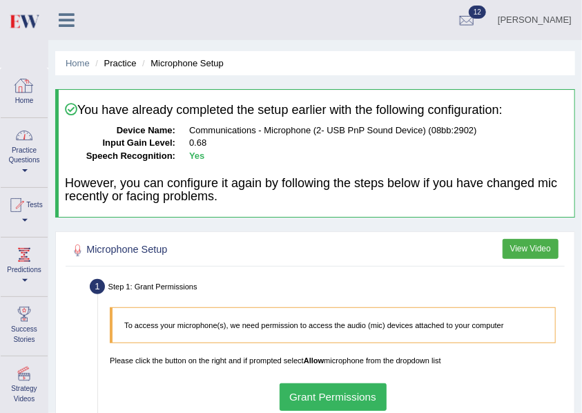
click at [18, 154] on link "Practice Questions" at bounding box center [24, 150] width 47 height 65
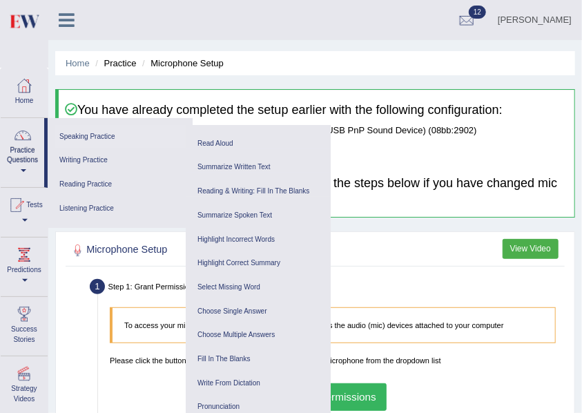
click at [62, 135] on link "Speaking Practice" at bounding box center [120, 137] width 131 height 24
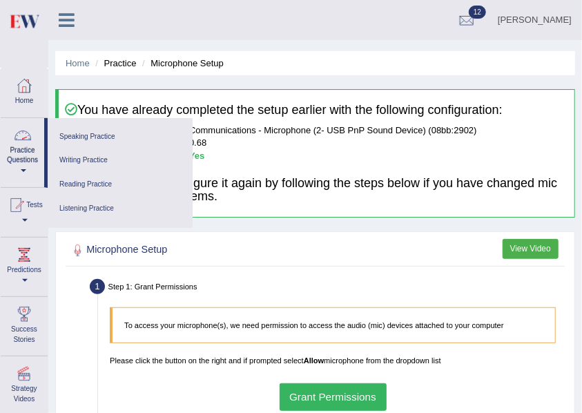
click at [8, 163] on link "Practice Questions" at bounding box center [22, 150] width 43 height 65
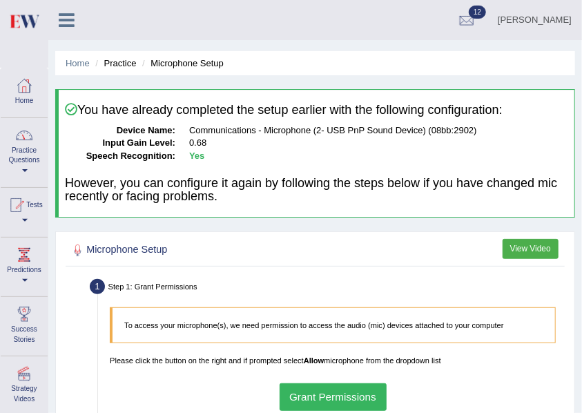
click at [17, 170] on link "Practice Questions" at bounding box center [24, 150] width 47 height 65
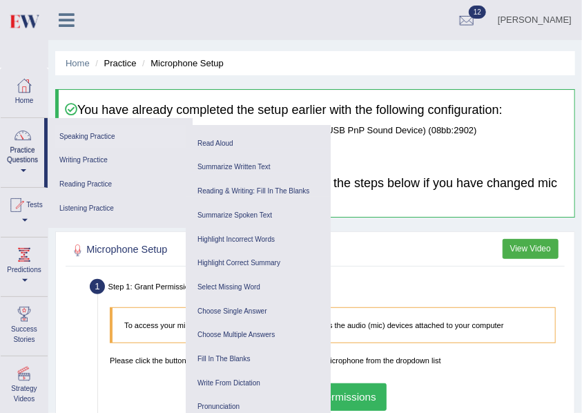
click at [92, 137] on link "Speaking Practice" at bounding box center [120, 137] width 131 height 24
click at [29, 169] on link "Practice Questions" at bounding box center [22, 150] width 43 height 65
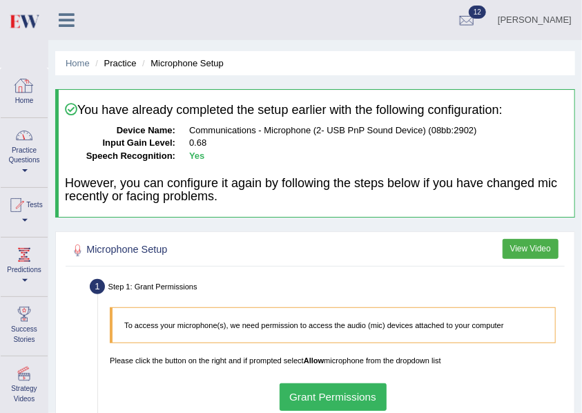
click at [17, 142] on div at bounding box center [24, 135] width 21 height 21
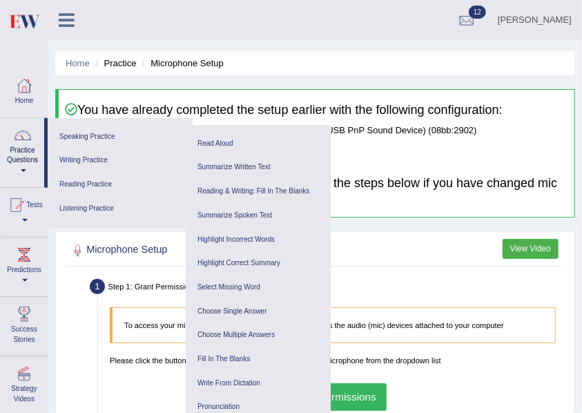
click at [113, 134] on link "Speaking Practice" at bounding box center [120, 137] width 131 height 24
click at [30, 159] on link "Practice Questions" at bounding box center [22, 150] width 43 height 65
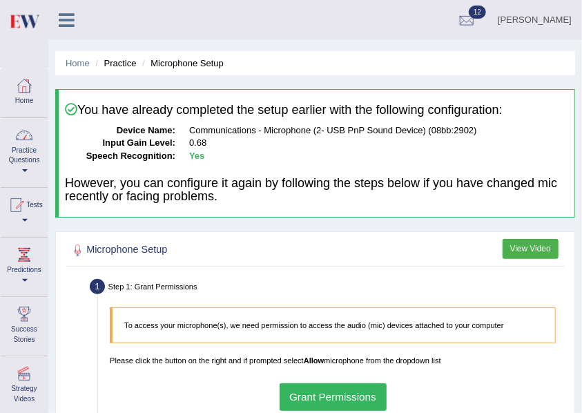
click at [23, 145] on div at bounding box center [24, 135] width 21 height 21
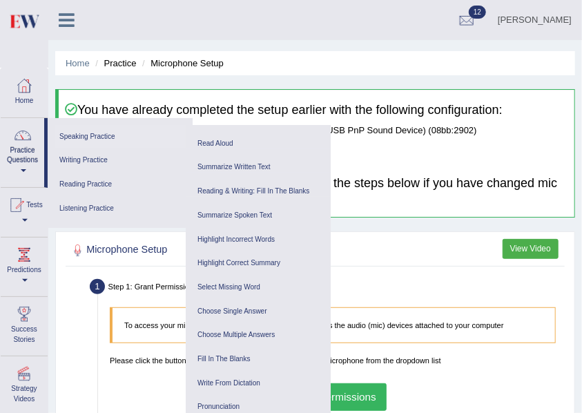
click at [99, 137] on link "Speaking Practice" at bounding box center [120, 137] width 131 height 24
click at [497, 218] on div "Home Practice Microphone Setup You have already completed the setup earlier wit…" at bounding box center [314, 345] width 533 height 690
click at [135, 63] on li "Practice" at bounding box center [114, 63] width 44 height 13
click at [71, 95] on div "You have already completed the setup earlier with the following configuration: …" at bounding box center [315, 153] width 520 height 128
click at [21, 141] on div at bounding box center [22, 135] width 21 height 21
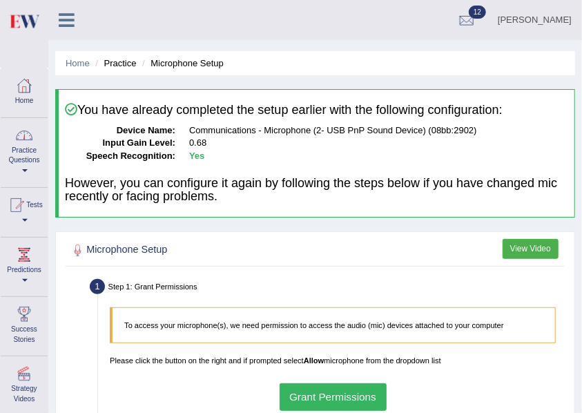
click at [23, 141] on div at bounding box center [24, 135] width 21 height 21
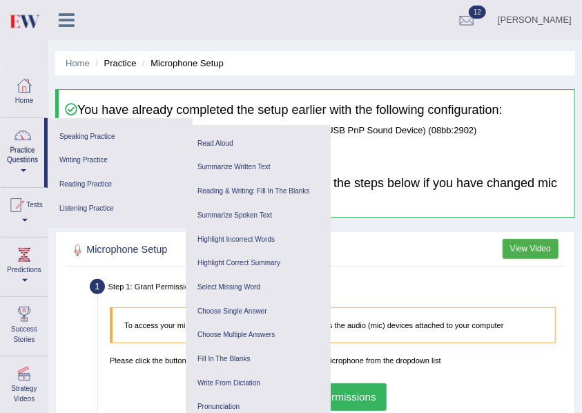
click at [284, 66] on ul "Home Practice Microphone Setup" at bounding box center [315, 63] width 520 height 24
click at [60, 250] on div "Microphone Setup View Video Step 1: Grant Permissions To access your microphone…" at bounding box center [315, 409] width 520 height 357
click at [23, 210] on div at bounding box center [16, 205] width 21 height 21
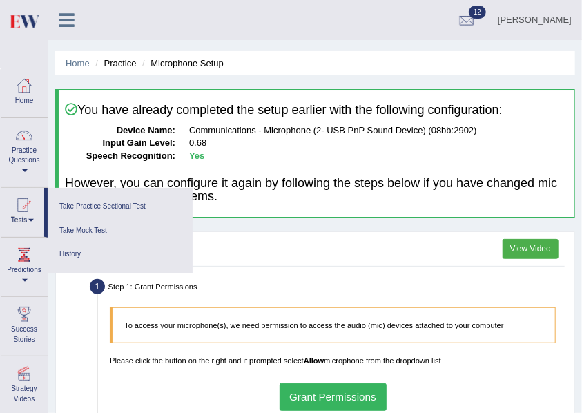
click at [91, 322] on ul "Step 1: Grant Permissions To access your microphone(s), we need permission to a…" at bounding box center [315, 420] width 493 height 291
click at [15, 155] on link "Practice Questions" at bounding box center [24, 150] width 47 height 65
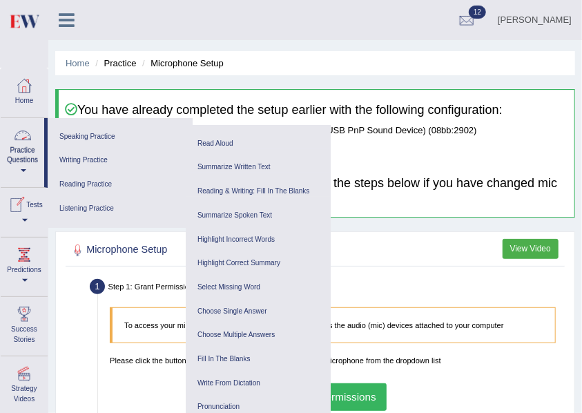
click at [30, 164] on link "Practice Questions" at bounding box center [22, 150] width 43 height 65
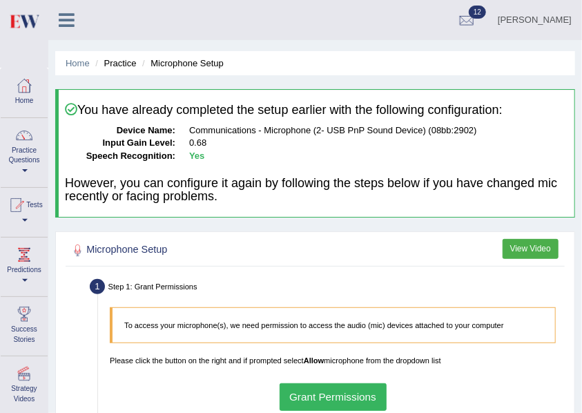
click at [30, 150] on link "Practice Questions" at bounding box center [24, 150] width 47 height 65
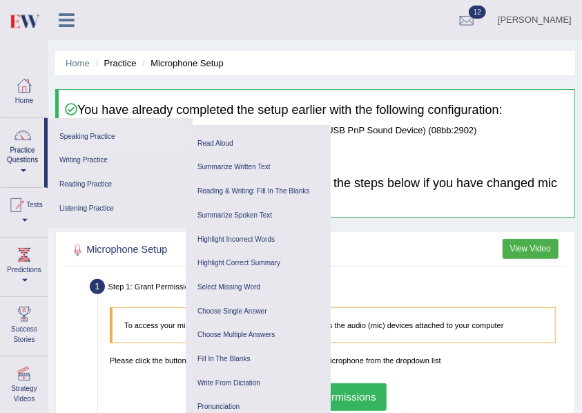
click at [100, 135] on link "Speaking Practice" at bounding box center [120, 137] width 131 height 24
click at [374, 246] on div at bounding box center [315, 251] width 493 height 24
click at [35, 166] on link "Practice Questions" at bounding box center [22, 150] width 43 height 65
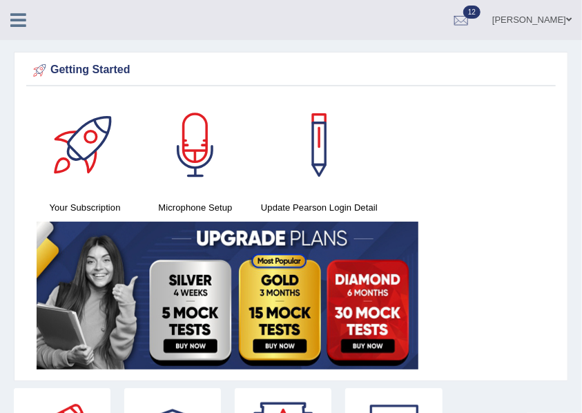
click at [10, 16] on link at bounding box center [18, 18] width 37 height 21
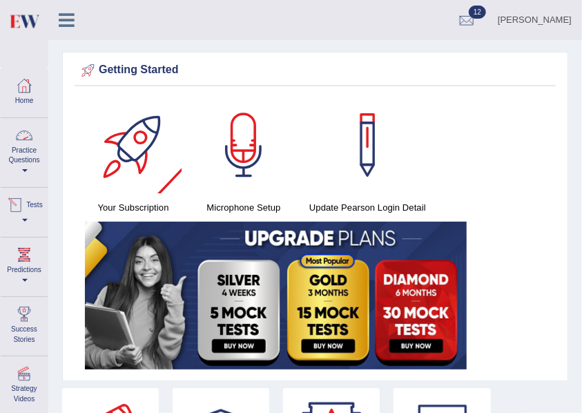
click at [16, 156] on link "Practice Questions" at bounding box center [24, 150] width 47 height 65
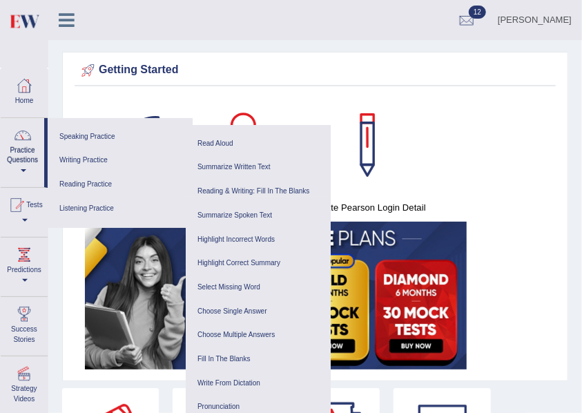
click at [30, 164] on link "Practice Questions" at bounding box center [22, 150] width 43 height 65
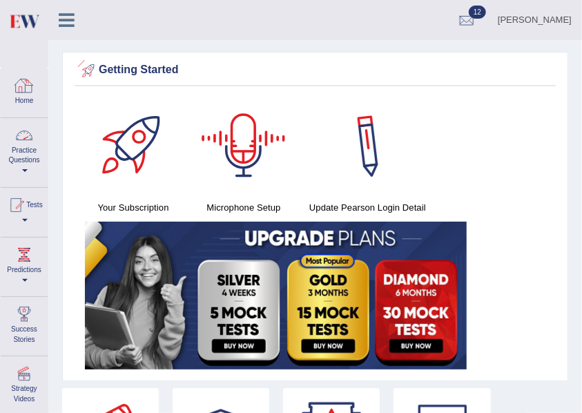
click at [28, 164] on link "Practice Questions" at bounding box center [24, 150] width 47 height 65
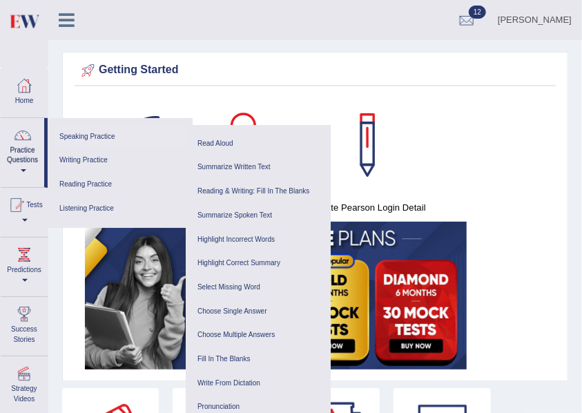
click at [108, 135] on link "Speaking Practice" at bounding box center [120, 137] width 131 height 24
drag, startPoint x: 19, startPoint y: 177, endPoint x: 37, endPoint y: 170, distance: 19.2
click at [19, 177] on link "Practice Questions" at bounding box center [22, 150] width 43 height 65
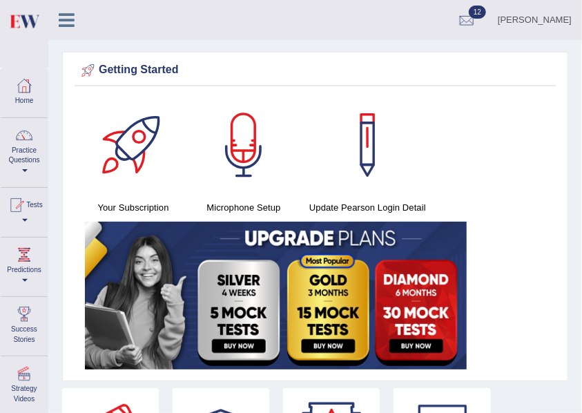
click at [36, 164] on link "Practice Questions" at bounding box center [24, 150] width 47 height 65
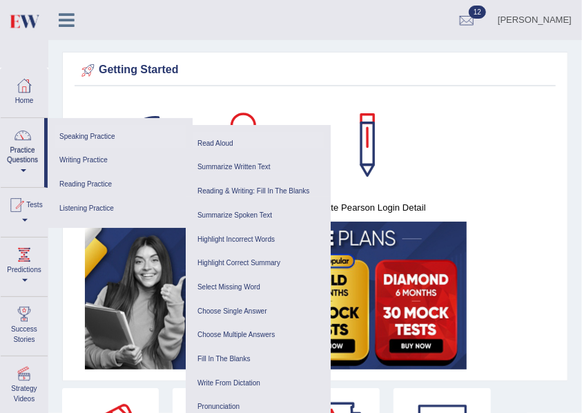
click at [206, 141] on link "Read Aloud" at bounding box center [258, 144] width 131 height 24
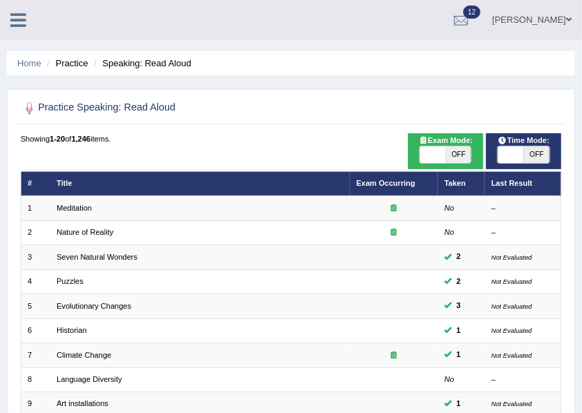
click at [27, 32] on div "[PERSON_NAME] Toggle navigation Username: DeeptiBhandari Access Type: Online Su…" at bounding box center [291, 20] width 582 height 40
click at [19, 19] on icon at bounding box center [18, 20] width 16 height 18
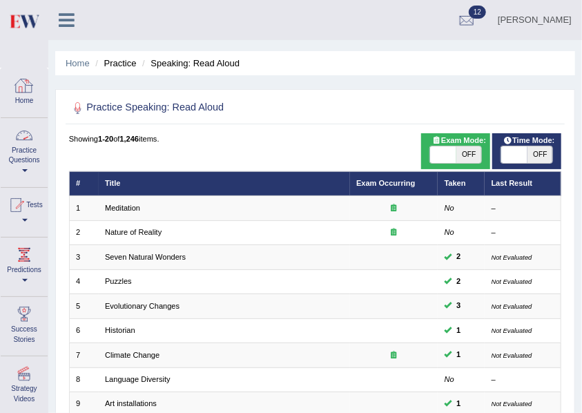
click at [12, 163] on link "Practice Questions" at bounding box center [24, 150] width 47 height 65
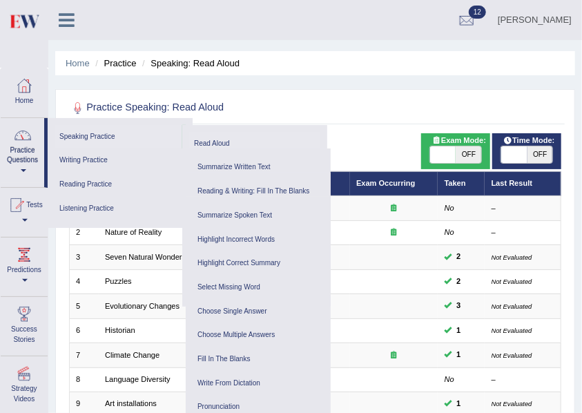
click at [95, 139] on link "Speaking Practice" at bounding box center [119, 137] width 128 height 24
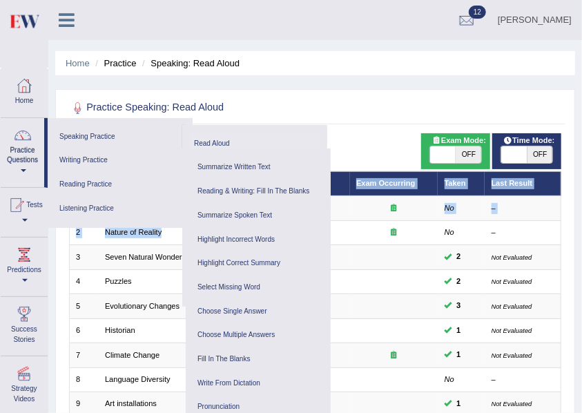
drag, startPoint x: 331, startPoint y: 166, endPoint x: 359, endPoint y: 143, distance: 35.8
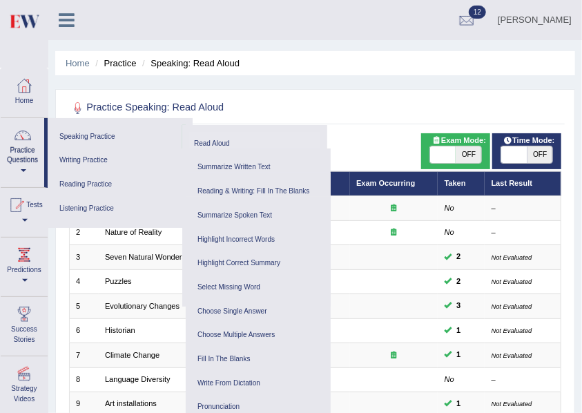
click at [370, 91] on div "Practice Speaking: Read Aloud Time Mode: ON OFF Exam Mode: ON OFF Showing 1-20 …" at bounding box center [315, 421] width 520 height 664
click at [451, 68] on ul "Home Practice Speaking: Read Aloud" at bounding box center [315, 63] width 520 height 24
click at [334, 92] on div "Practice Speaking: Read Aloud Time Mode: ON OFF Exam Mode: ON OFF Showing 1-20 …" at bounding box center [315, 421] width 520 height 664
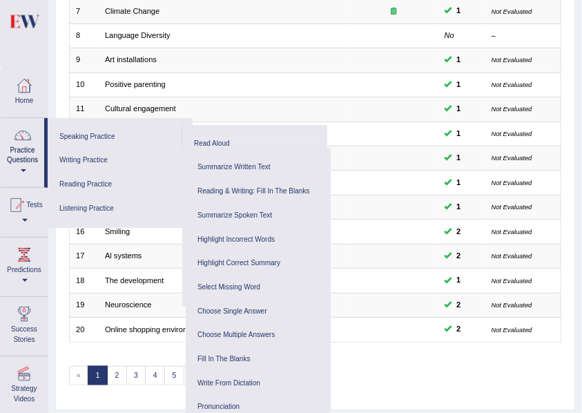
scroll to position [235, 0]
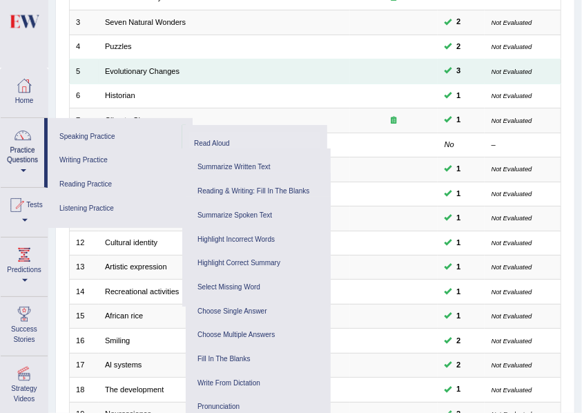
click at [313, 66] on td "Evolutionary Changes" at bounding box center [224, 71] width 251 height 24
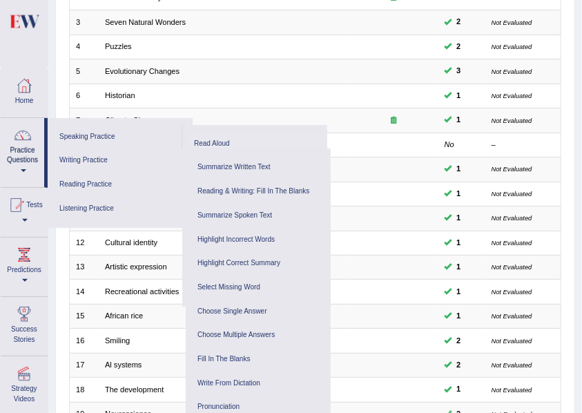
scroll to position [0, 0]
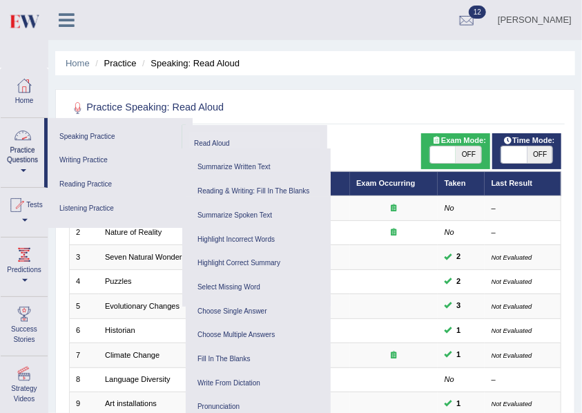
click at [2, 170] on link "Practice Questions" at bounding box center [22, 150] width 43 height 65
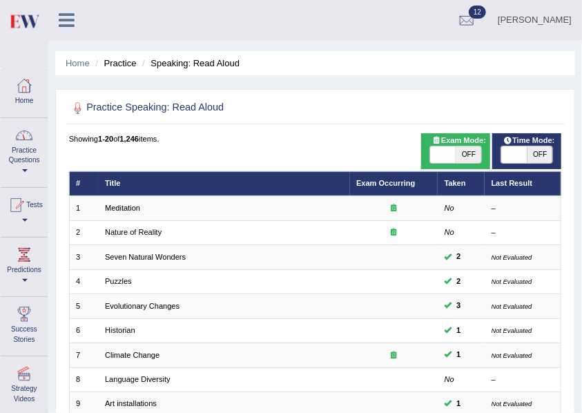
click at [8, 177] on link "Practice Questions" at bounding box center [24, 150] width 47 height 65
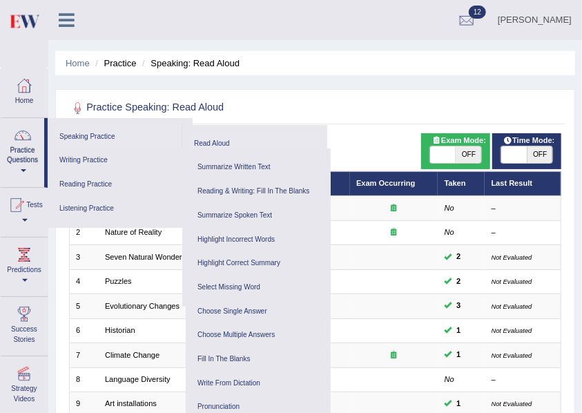
click at [106, 135] on link "Speaking Practice" at bounding box center [119, 137] width 128 height 24
click at [11, 161] on link "Practice Questions" at bounding box center [22, 150] width 43 height 65
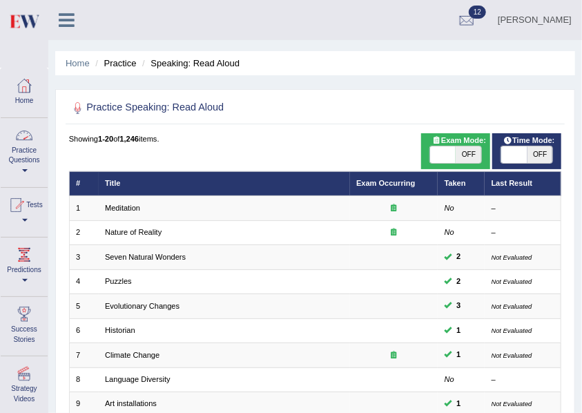
click at [11, 161] on link "Practice Questions" at bounding box center [24, 150] width 47 height 65
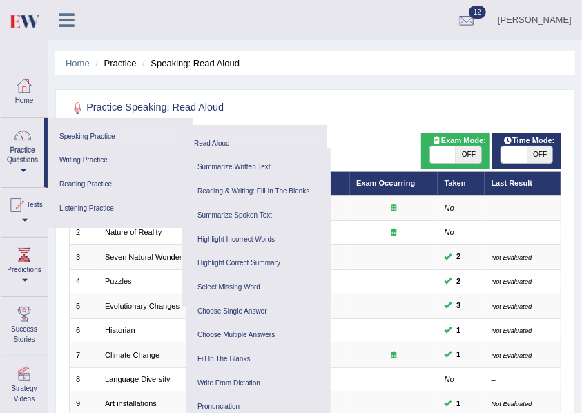
click at [106, 134] on link "Speaking Practice" at bounding box center [119, 137] width 128 height 24
click at [23, 177] on link "Practice Questions" at bounding box center [22, 150] width 43 height 65
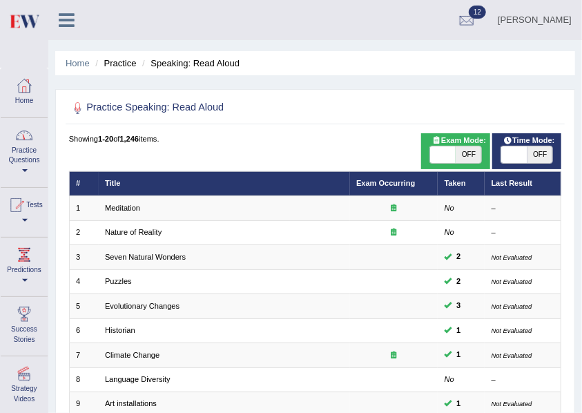
click at [28, 168] on link "Practice Questions" at bounding box center [24, 150] width 47 height 65
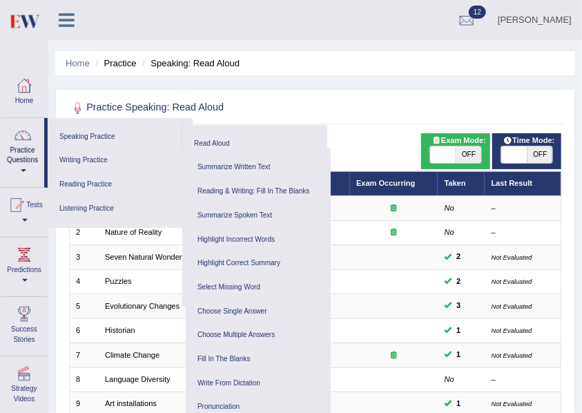
click at [79, 141] on link "Speaking Practice" at bounding box center [119, 137] width 128 height 24
click at [19, 164] on link "Practice Questions" at bounding box center [22, 150] width 43 height 65
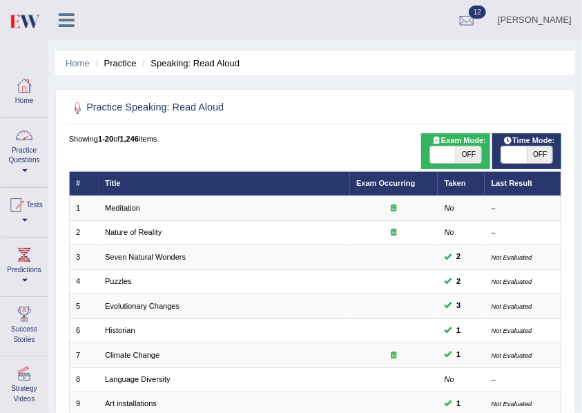
click at [19, 164] on link "Practice Questions" at bounding box center [24, 150] width 47 height 65
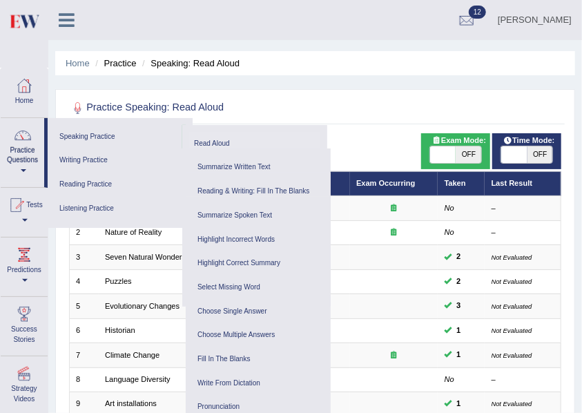
click at [324, 100] on h2 "Practice Speaking: Read Aloud" at bounding box center [221, 108] width 305 height 18
click at [319, 95] on div "Practice Speaking: Read Aloud Time Mode: ON OFF Exam Mode: ON OFF Showing 1-20 …" at bounding box center [315, 421] width 520 height 664
click at [19, 172] on link "Practice Questions" at bounding box center [22, 150] width 43 height 65
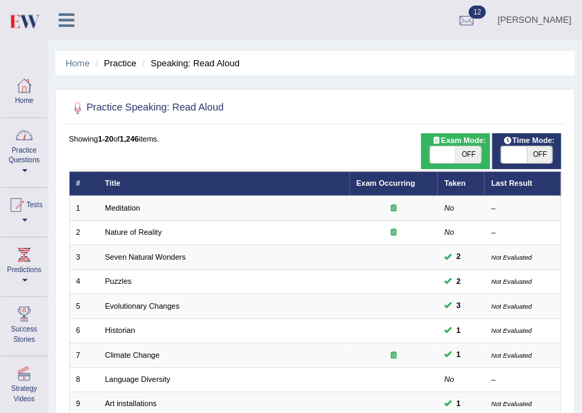
click at [19, 160] on link "Practice Questions" at bounding box center [24, 150] width 47 height 65
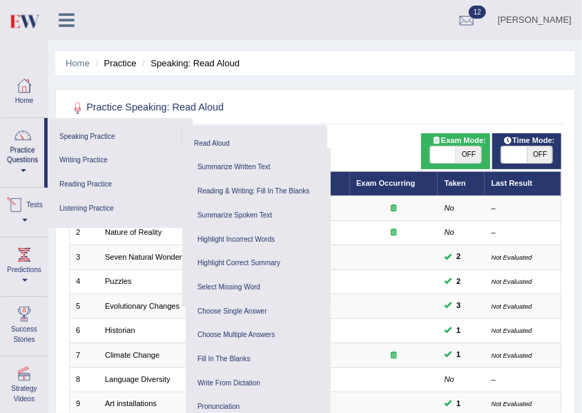
click at [246, 90] on div "Practice Speaking: Read Aloud Time Mode: ON OFF Exam Mode: ON OFF Showing 1-20 …" at bounding box center [315, 421] width 520 height 664
click at [34, 228] on link "Tests" at bounding box center [24, 210] width 47 height 45
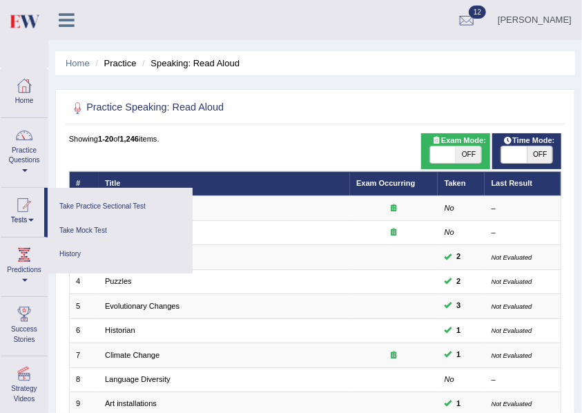
click at [228, 132] on div "Practice Speaking: Read Aloud Time Mode: ON OFF Exam Mode: ON OFF Showing 1-20 …" at bounding box center [315, 421] width 520 height 664
click at [31, 214] on div at bounding box center [22, 205] width 21 height 21
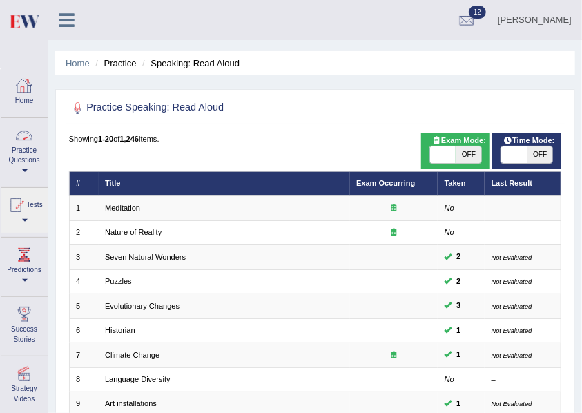
click at [24, 98] on link "Home" at bounding box center [24, 90] width 47 height 45
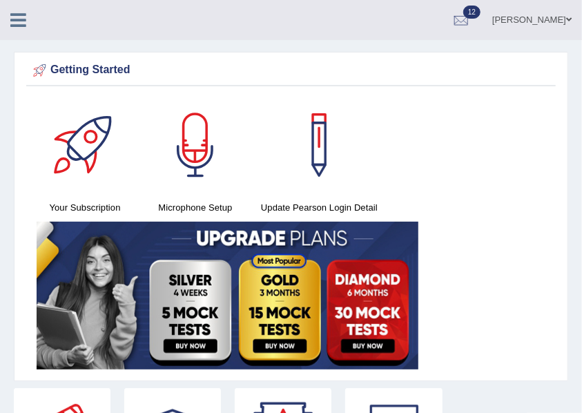
click at [12, 21] on icon at bounding box center [18, 20] width 16 height 18
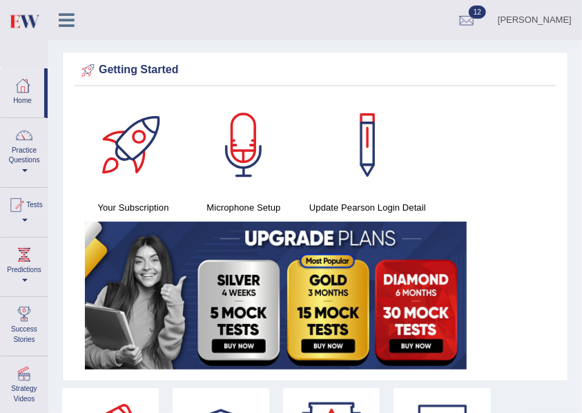
click at [25, 167] on link "Practice Questions" at bounding box center [24, 150] width 47 height 65
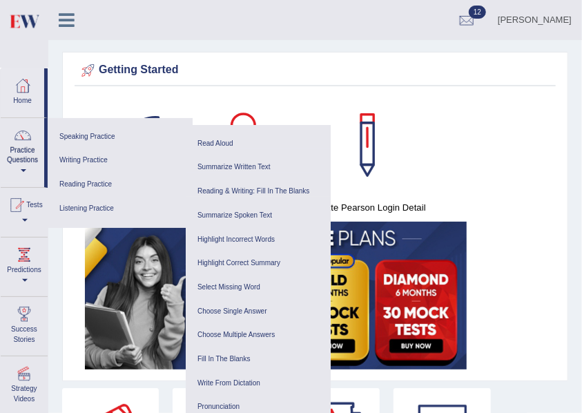
drag, startPoint x: 393, startPoint y: 195, endPoint x: 383, endPoint y: 226, distance: 31.9
click at [383, 226] on div "Your Subscription Microphone Setup Update Pearson Login Detail" at bounding box center [315, 235] width 481 height 277
drag, startPoint x: 338, startPoint y: 204, endPoint x: 406, endPoint y: 211, distance: 68.0
click at [457, 240] on div "Your Subscription Microphone Setup Update Pearson Login Detail" at bounding box center [315, 235] width 481 height 277
click at [23, 84] on div at bounding box center [22, 85] width 21 height 21
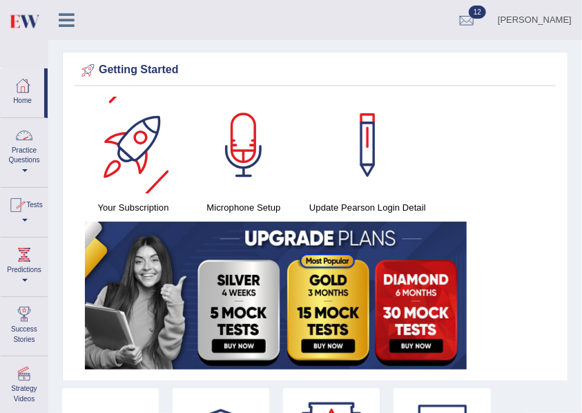
click at [0, 168] on div "Home Practice Questions Speaking Practice Read Aloud Repeat Sentence Describe I…" at bounding box center [24, 266] width 68 height 397
click at [16, 156] on link "Practice Questions" at bounding box center [24, 150] width 47 height 65
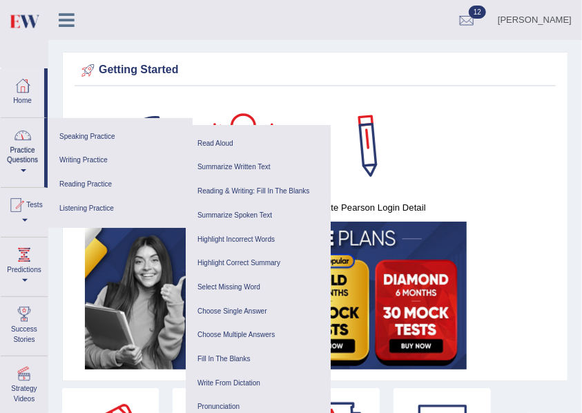
click at [328, 32] on ul "[PERSON_NAME] Toggle navigation Username: DeeptiBhandari Access Type: Online Su…" at bounding box center [394, 19] width 373 height 39
click at [193, 95] on div "Getting Started Your Subscription Microphone Setup Update [PERSON_NAME] Login D…" at bounding box center [315, 216] width 506 height 329
click at [13, 167] on link "Practice Questions" at bounding box center [22, 150] width 43 height 65
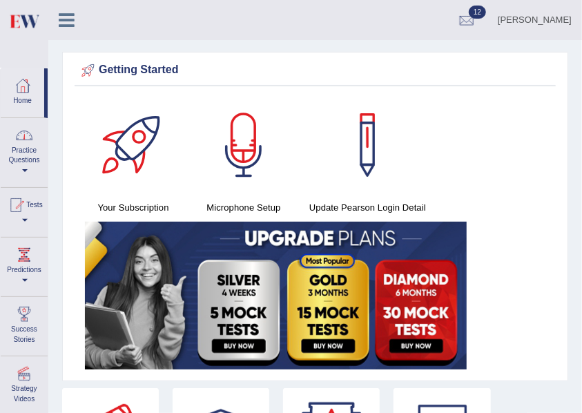
drag, startPoint x: 41, startPoint y: 161, endPoint x: 25, endPoint y: 161, distance: 16.6
click at [41, 161] on link "Practice Questions" at bounding box center [24, 150] width 47 height 65
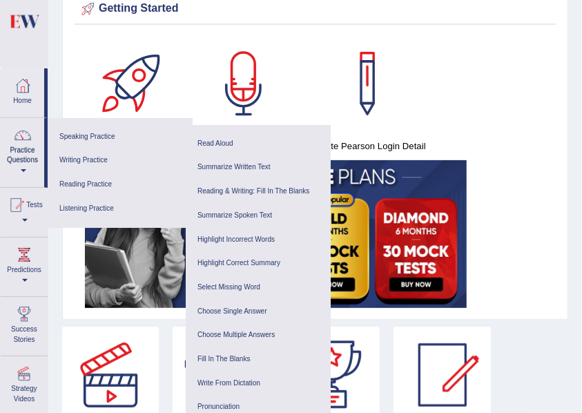
scroll to position [7, 0]
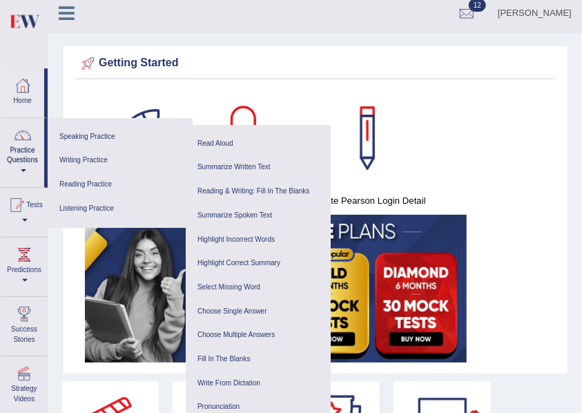
click at [207, 101] on div at bounding box center [243, 138] width 97 height 97
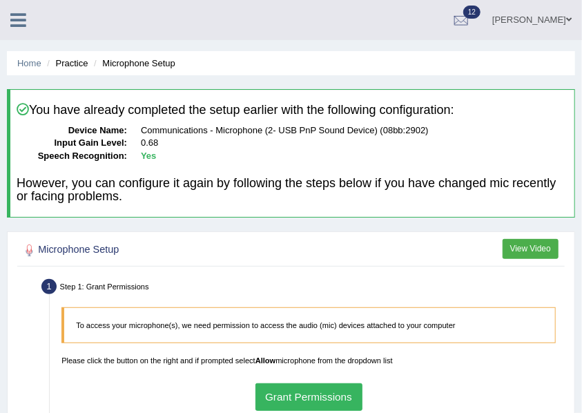
click at [19, 28] on icon at bounding box center [18, 20] width 16 height 18
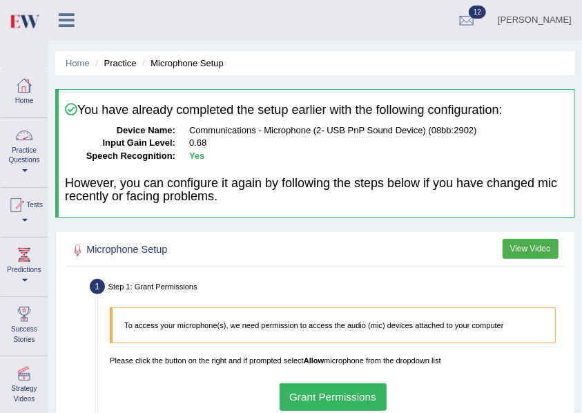
click at [37, 157] on link "Practice Questions" at bounding box center [24, 150] width 47 height 65
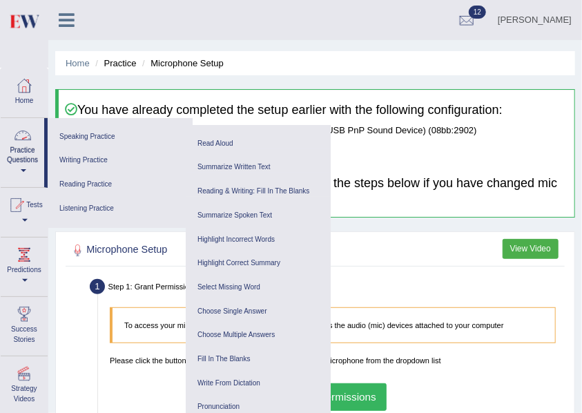
click at [27, 181] on link "Practice Questions" at bounding box center [22, 150] width 43 height 65
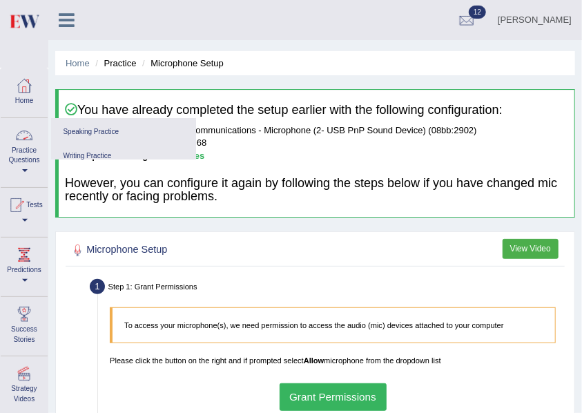
click at [29, 180] on link "Practice Questions" at bounding box center [24, 150] width 47 height 65
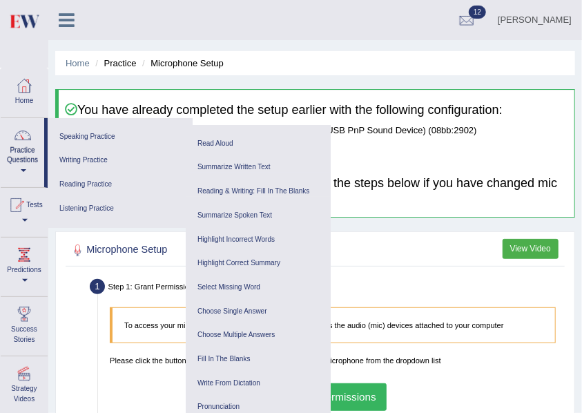
scroll to position [312, 0]
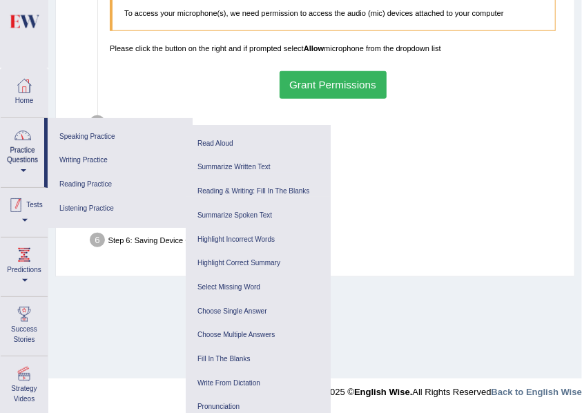
click at [26, 163] on link "Practice Questions" at bounding box center [22, 150] width 43 height 65
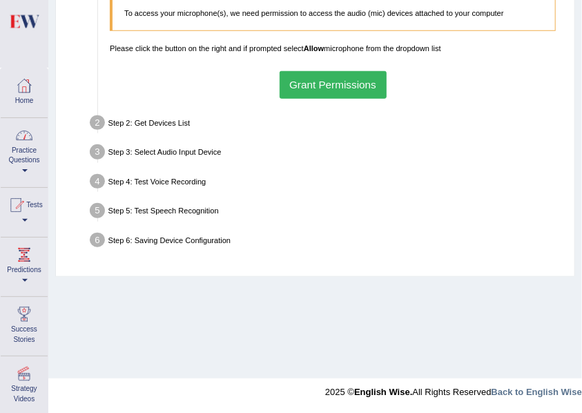
click at [19, 164] on link "Practice Questions" at bounding box center [24, 150] width 47 height 65
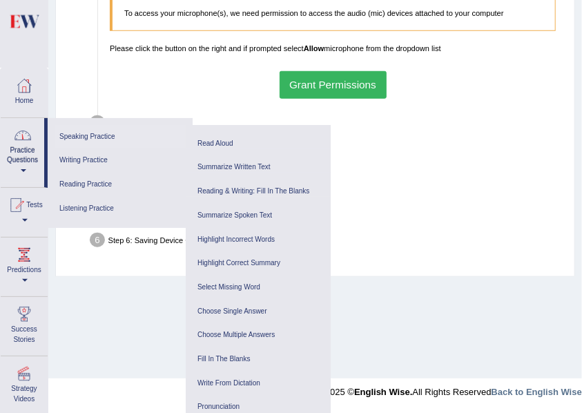
click at [83, 133] on link "Speaking Practice" at bounding box center [120, 137] width 131 height 24
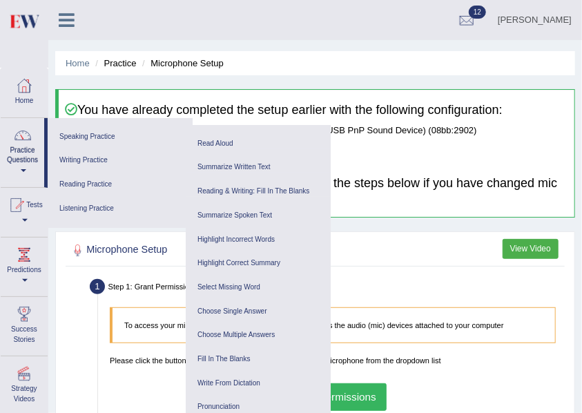
scroll to position [138, 0]
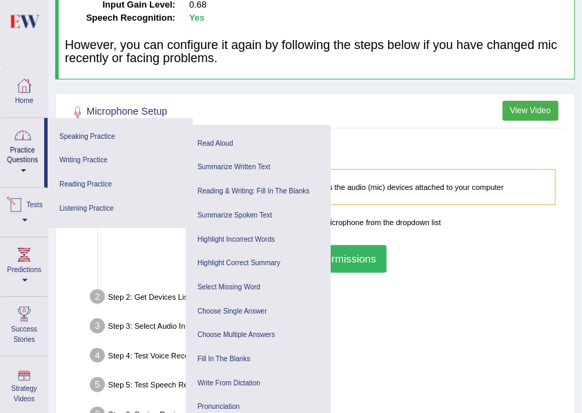
click at [1, 171] on link "Practice Questions" at bounding box center [22, 150] width 43 height 65
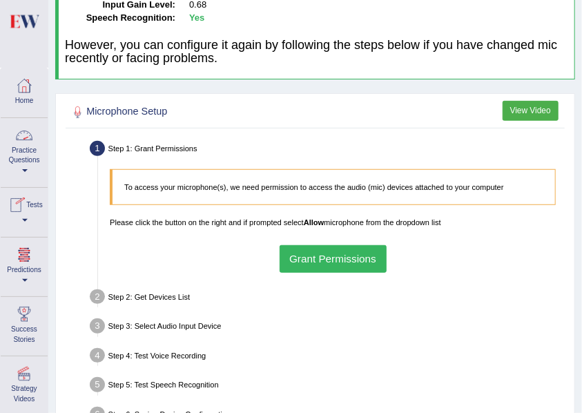
click at [40, 152] on link "Practice Questions" at bounding box center [24, 150] width 47 height 65
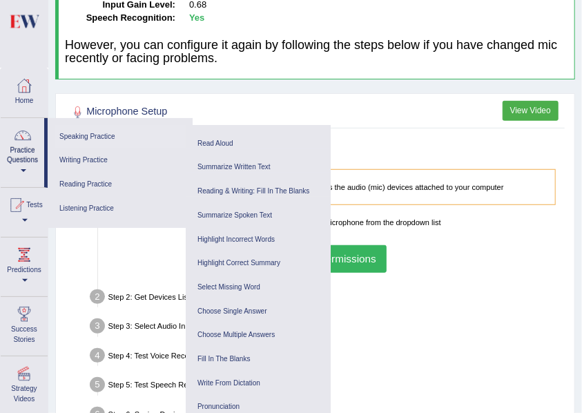
click at [91, 126] on link "Speaking Practice" at bounding box center [120, 137] width 131 height 24
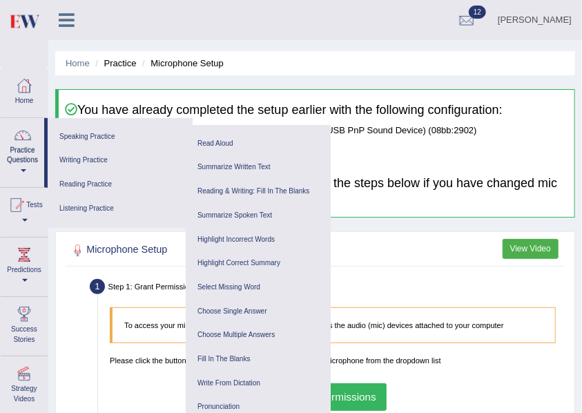
click at [408, 241] on div at bounding box center [315, 251] width 493 height 24
click at [524, 291] on div "Step 1: Grant Permissions" at bounding box center [327, 288] width 484 height 26
click at [97, 273] on div "Microphone Setup View Video Step 1: Grant Permissions To access your microphone…" at bounding box center [315, 409] width 520 height 357
click at [91, 269] on div "Microphone Setup View Video Step 1: Grant Permissions To access your microphone…" at bounding box center [315, 409] width 520 height 357
click at [17, 170] on link "Practice Questions" at bounding box center [22, 150] width 43 height 65
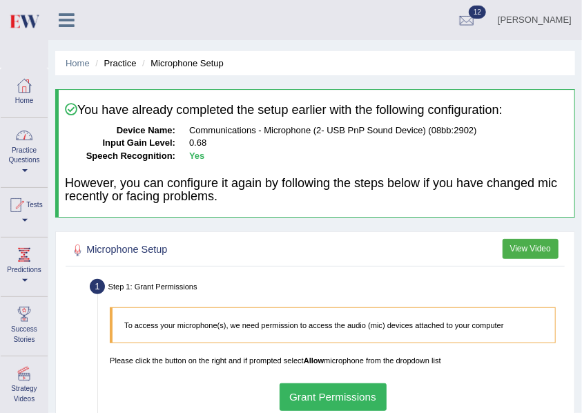
click at [26, 162] on link "Practice Questions" at bounding box center [24, 150] width 47 height 65
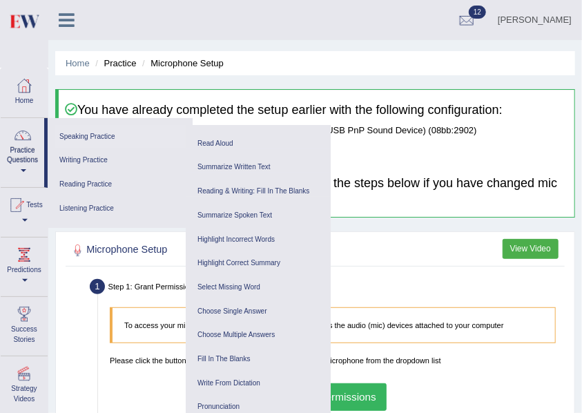
click at [99, 138] on link "Speaking Practice" at bounding box center [120, 137] width 131 height 24
click at [228, 146] on link "Read Aloud" at bounding box center [258, 144] width 131 height 24
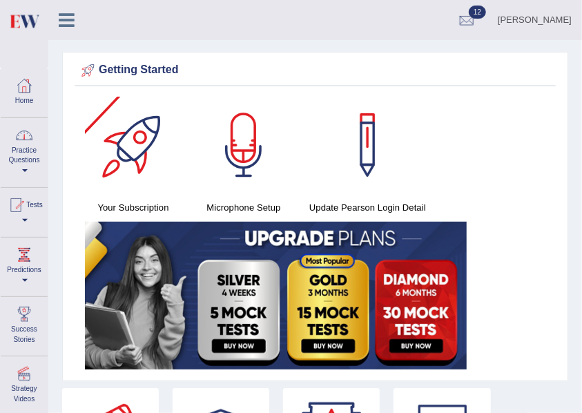
click at [21, 154] on link "Practice Questions" at bounding box center [24, 150] width 47 height 65
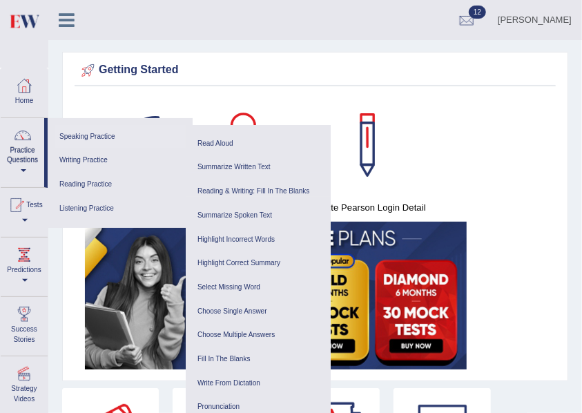
click at [107, 135] on link "Speaking Practice" at bounding box center [120, 137] width 131 height 24
click at [212, 87] on div "Getting Started Your Subscription Microphone Setup Update Pearson Login Detail ×" at bounding box center [315, 216] width 506 height 329
click at [28, 135] on div at bounding box center [22, 135] width 21 height 21
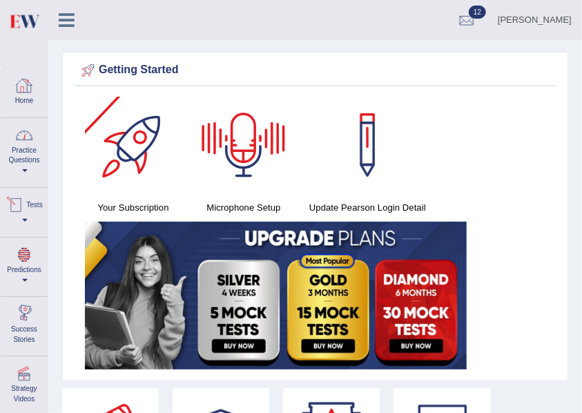
click at [25, 168] on link "Practice Questions" at bounding box center [24, 150] width 47 height 65
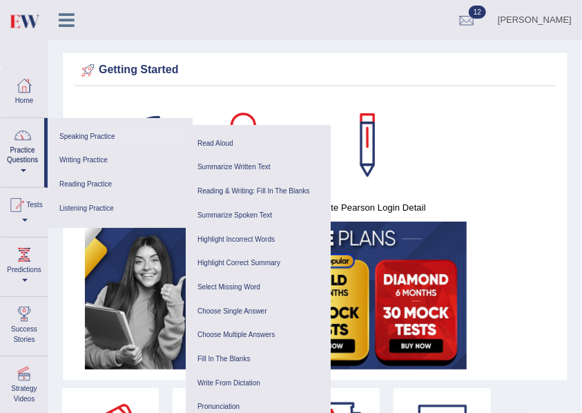
click at [128, 134] on link "Speaking Practice" at bounding box center [120, 137] width 131 height 24
click at [15, 166] on link "Practice Questions" at bounding box center [22, 150] width 43 height 65
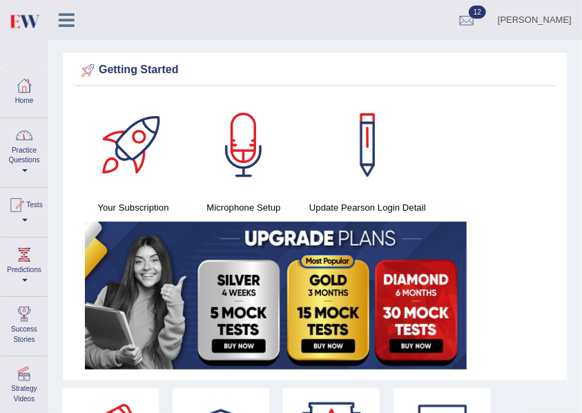
click at [43, 149] on link "Practice Questions" at bounding box center [24, 150] width 47 height 65
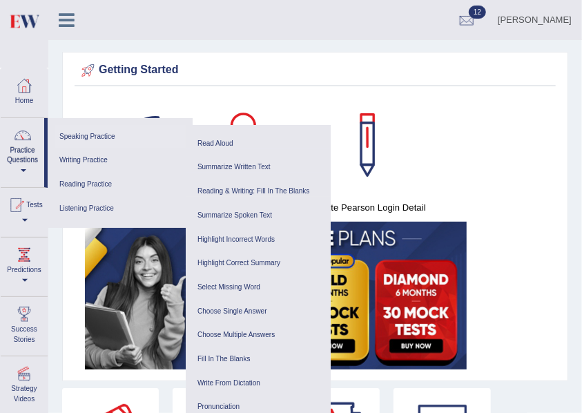
click at [81, 130] on link "Speaking Practice" at bounding box center [120, 137] width 131 height 24
click at [37, 177] on link "Practice Questions" at bounding box center [22, 150] width 43 height 65
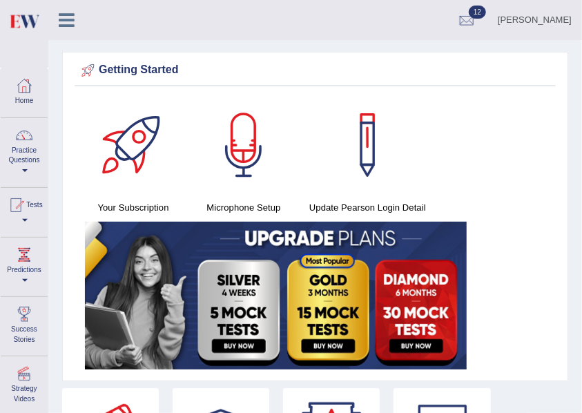
click at [38, 150] on link "Practice Questions" at bounding box center [24, 150] width 47 height 65
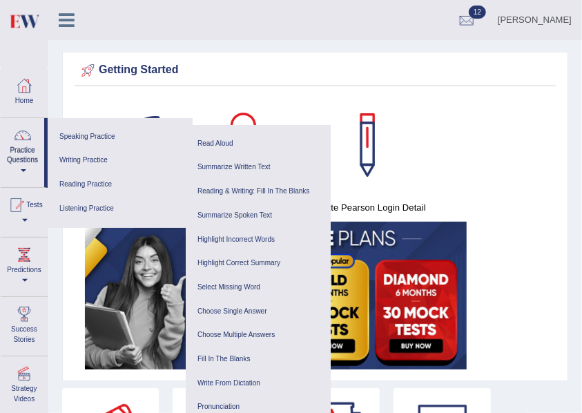
click at [545, 257] on div "Your Subscription Microphone Setup Update Pearson Login Detail" at bounding box center [315, 235] width 481 height 277
click at [516, 160] on div "Your Subscription Microphone Setup Update Pearson Login Detail" at bounding box center [315, 235] width 481 height 277
click at [219, 142] on link "Read Aloud" at bounding box center [258, 144] width 131 height 24
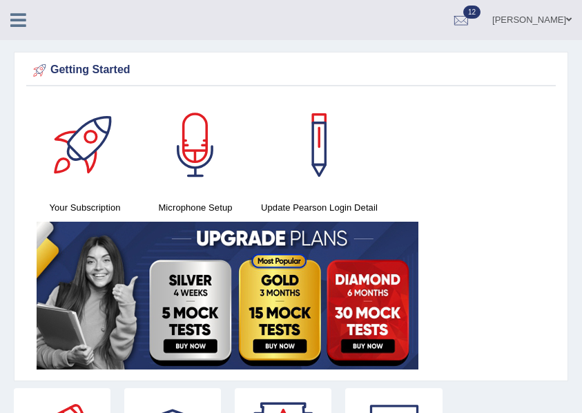
click at [17, 26] on icon at bounding box center [18, 20] width 16 height 18
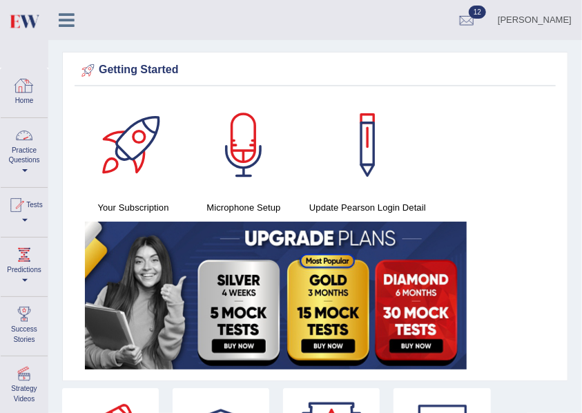
click at [21, 167] on link "Practice Questions" at bounding box center [24, 150] width 47 height 65
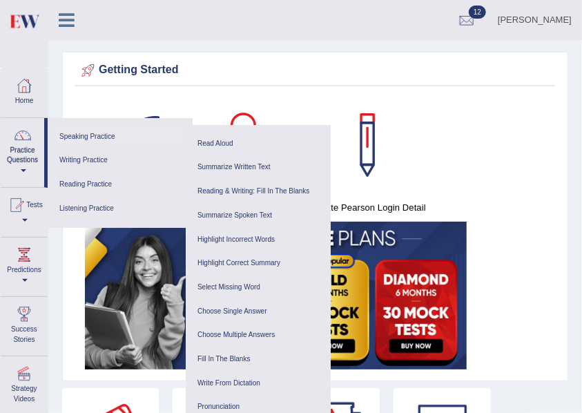
click at [75, 137] on link "Speaking Practice" at bounding box center [120, 137] width 131 height 24
click at [196, 61] on div "Getting Started" at bounding box center [315, 70] width 474 height 21
click at [30, 176] on link "Practice Questions" at bounding box center [22, 150] width 43 height 65
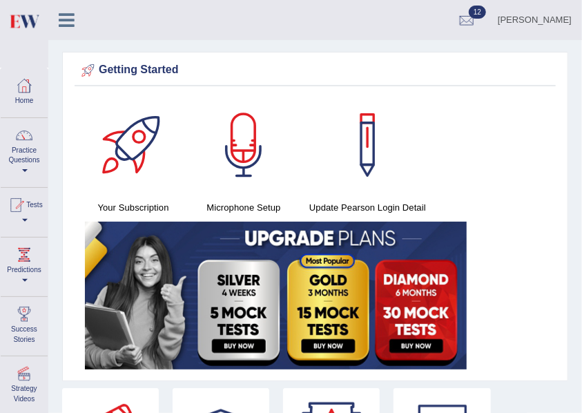
click at [30, 176] on link "Practice Questions" at bounding box center [24, 150] width 47 height 65
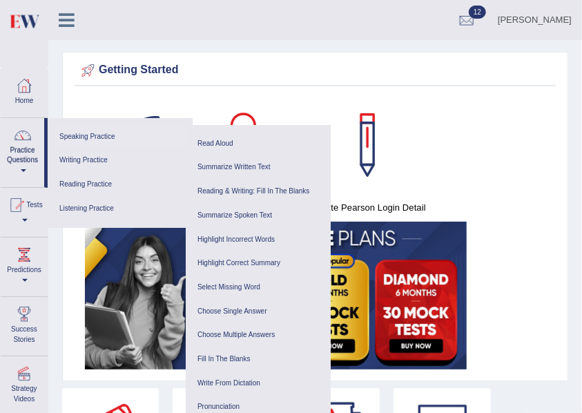
click at [103, 130] on link "Speaking Practice" at bounding box center [120, 137] width 131 height 24
click at [107, 137] on link "Speaking Practice" at bounding box center [120, 137] width 131 height 24
click at [75, 259] on div "Your Subscription Microphone Setup Update Pearson Login Detail" at bounding box center [315, 235] width 481 height 277
click at [9, 166] on link "Practice Questions" at bounding box center [22, 150] width 43 height 65
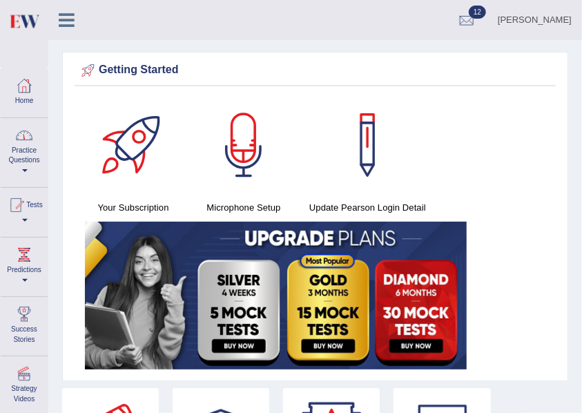
click at [9, 166] on link "Practice Questions" at bounding box center [24, 150] width 47 height 65
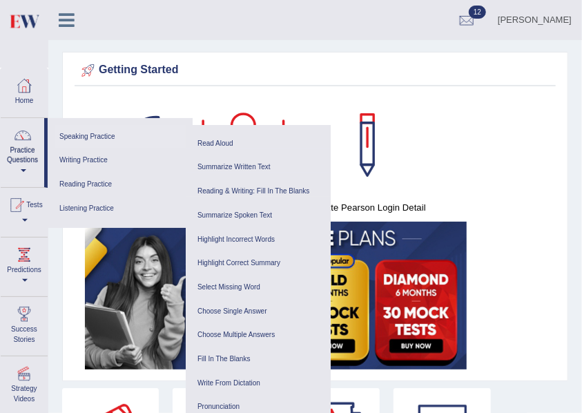
click at [63, 134] on link "Speaking Practice" at bounding box center [120, 137] width 131 height 24
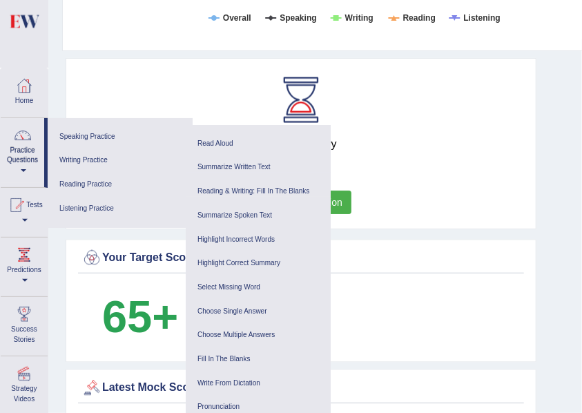
scroll to position [673, 0]
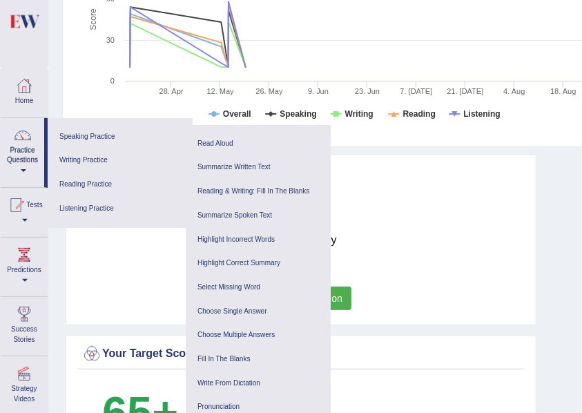
click at [409, 242] on h4 "Days to Expiry" at bounding box center [300, 240] width 439 height 12
click at [30, 164] on link "Practice Questions" at bounding box center [22, 150] width 43 height 65
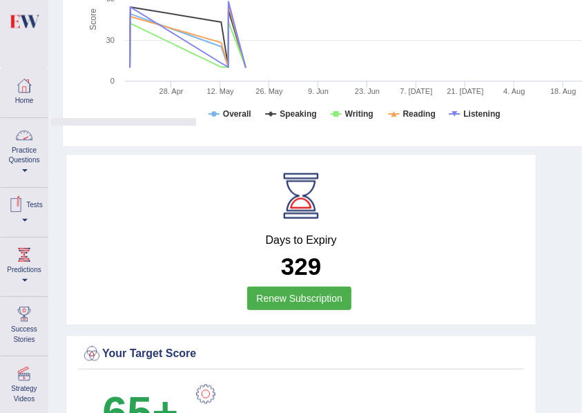
click at [30, 164] on link "Practice Questions" at bounding box center [24, 150] width 47 height 65
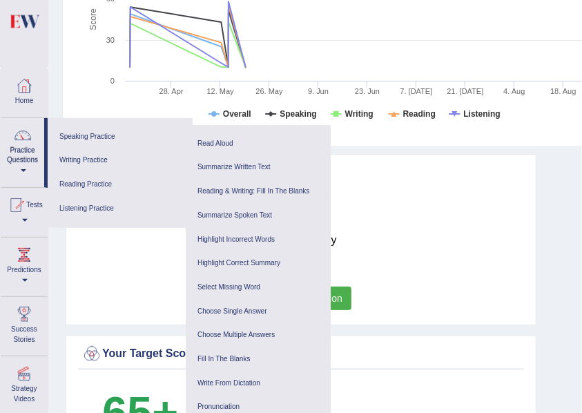
click at [533, 199] on div "Days to Expiry 329 Renew Subscription" at bounding box center [301, 239] width 471 height 171
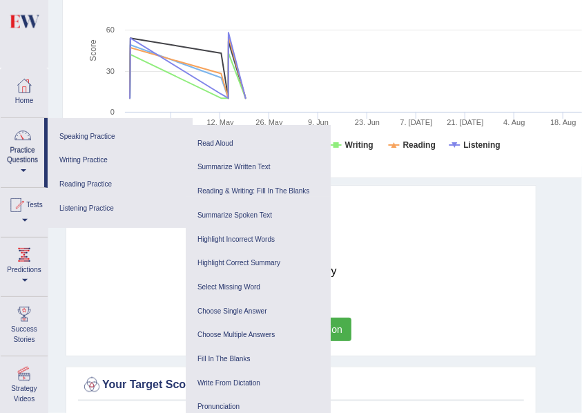
scroll to position [553, 0]
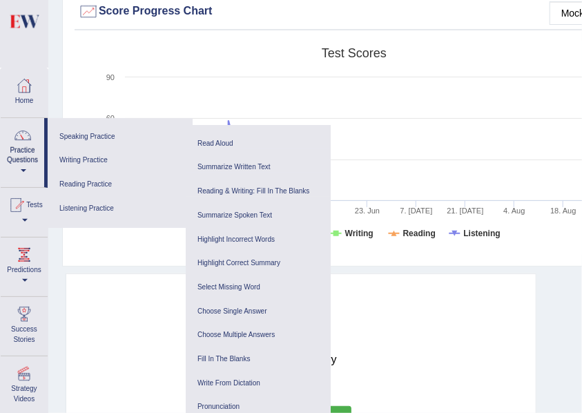
click at [418, 373] on h2 "329" at bounding box center [300, 386] width 439 height 27
drag, startPoint x: 44, startPoint y: 257, endPoint x: 59, endPoint y: 138, distance: 119.6
click at [46, 257] on link "Predictions" at bounding box center [24, 264] width 47 height 55
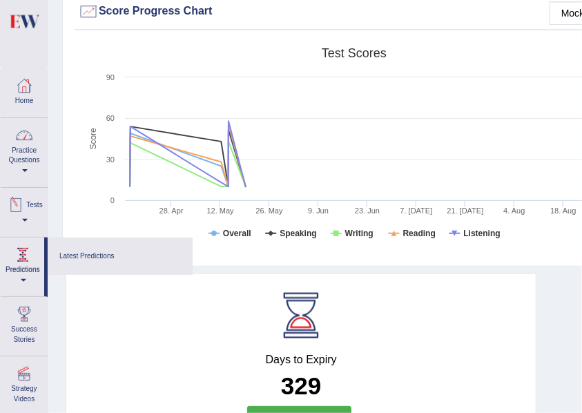
click at [16, 169] on link "Practice Questions" at bounding box center [24, 150] width 47 height 65
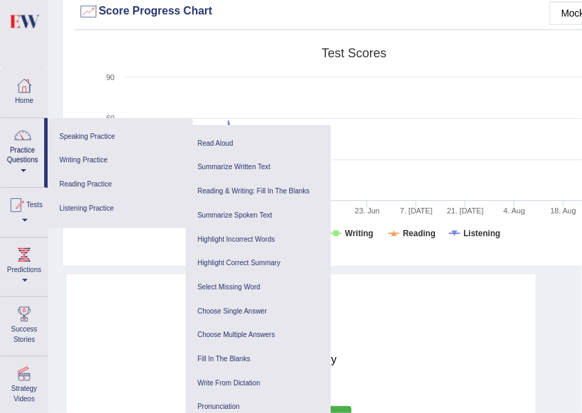
click at [106, 138] on link "Speaking Practice" at bounding box center [120, 137] width 131 height 24
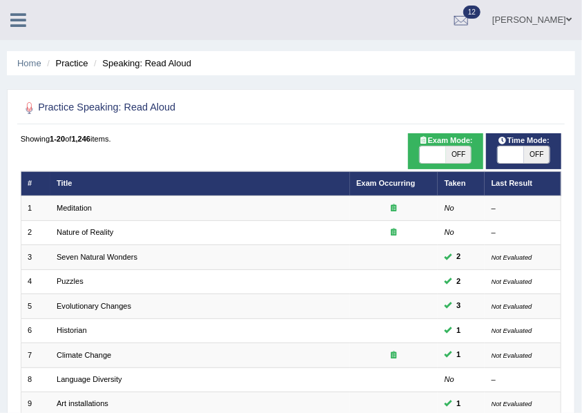
drag, startPoint x: 581, startPoint y: 90, endPoint x: 371, endPoint y: -40, distance: 247.2
click at [371, 0] on html "Toggle navigation Home Practice Questions Speaking Practice Read Aloud Repeat S…" at bounding box center [291, 206] width 582 height 413
drag, startPoint x: 170, startPoint y: 121, endPoint x: 152, endPoint y: 172, distance: 54.4
click at [160, 149] on div "Practice Speaking: Read Aloud Time Mode: ON OFF Exam Mode: ON OFF Showing 1-20 …" at bounding box center [291, 421] width 568 height 664
click at [373, 108] on div at bounding box center [291, 108] width 541 height 24
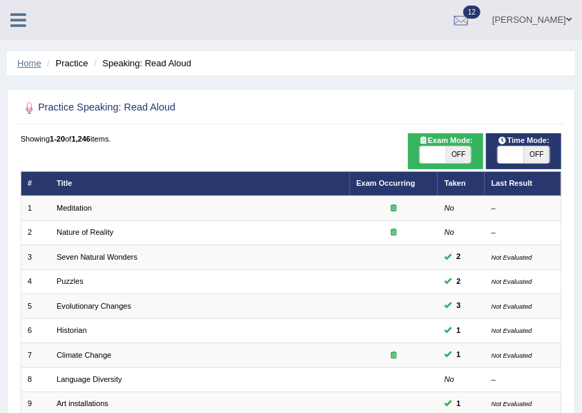
click at [39, 63] on link "Home" at bounding box center [29, 63] width 24 height 10
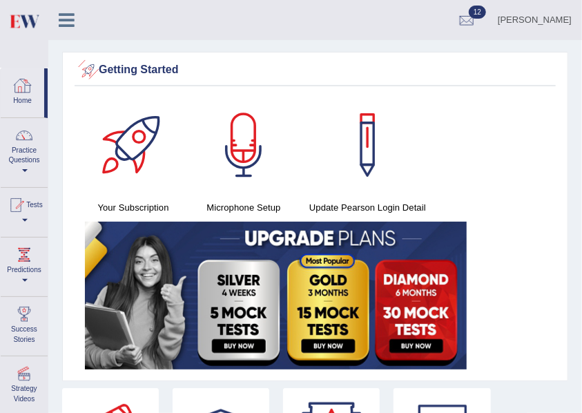
click at [29, 105] on link "Home" at bounding box center [22, 90] width 43 height 45
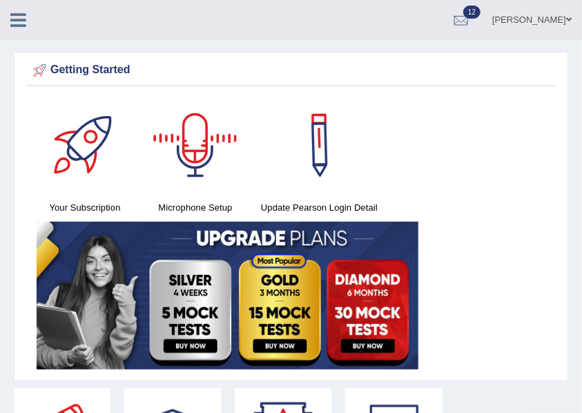
click at [17, 21] on icon at bounding box center [18, 20] width 16 height 18
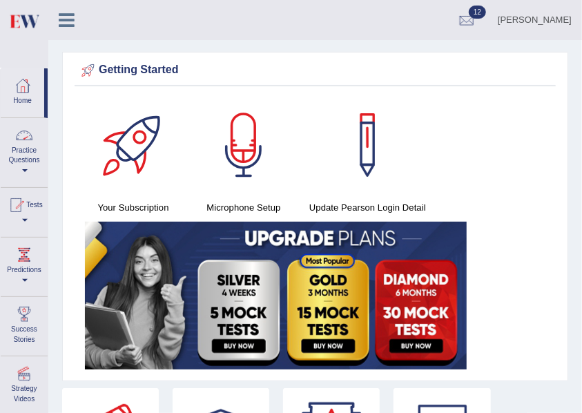
click at [17, 171] on link "Practice Questions" at bounding box center [24, 150] width 47 height 65
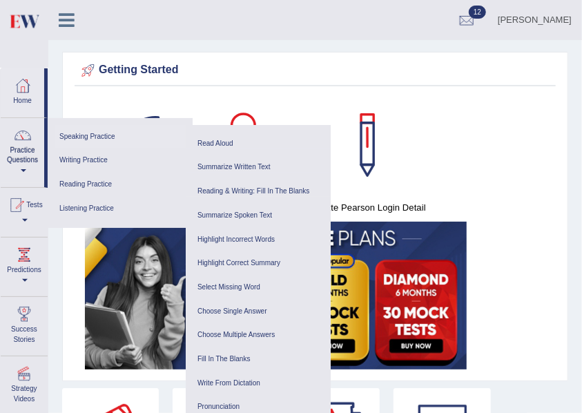
click at [63, 138] on link "Speaking Practice" at bounding box center [120, 137] width 131 height 24
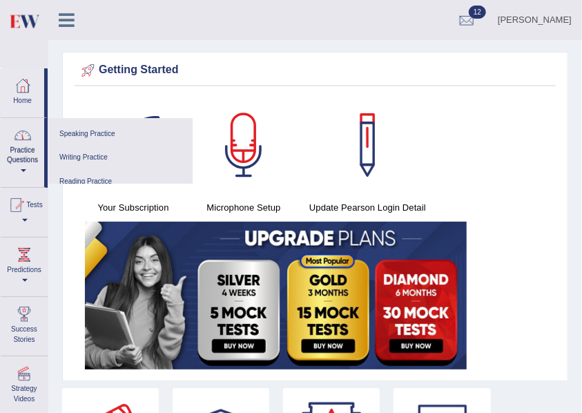
click at [32, 164] on link "Practice Questions" at bounding box center [22, 150] width 43 height 65
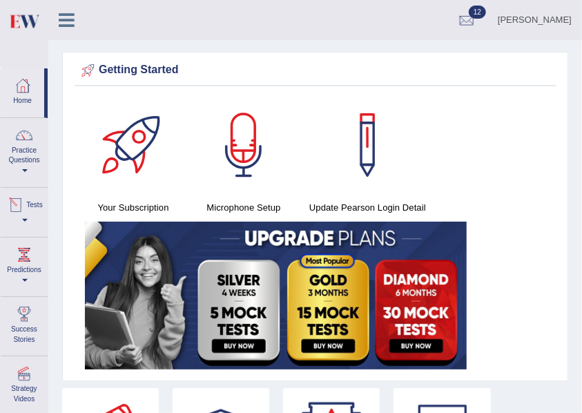
click at [26, 156] on link "Practice Questions" at bounding box center [24, 150] width 47 height 65
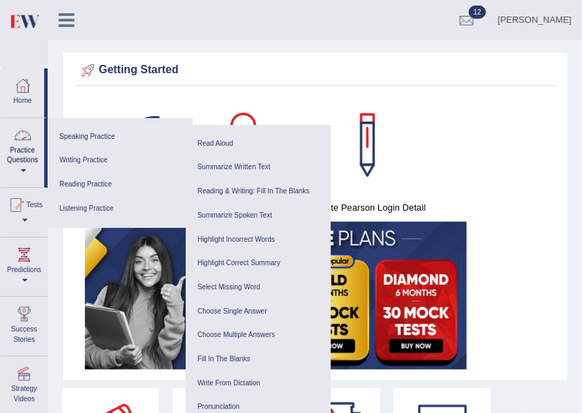
click at [79, 139] on link "Speaking Practice" at bounding box center [120, 137] width 131 height 24
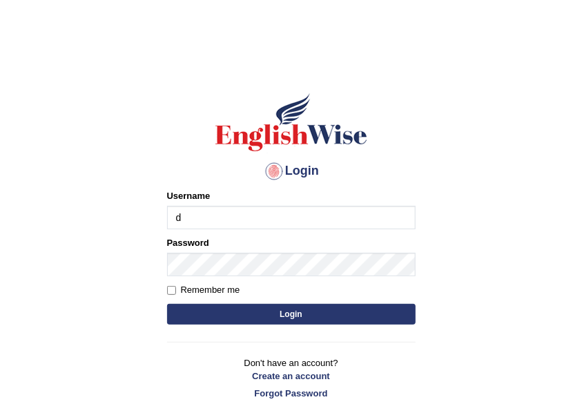
type input "DeeptiBhandari"
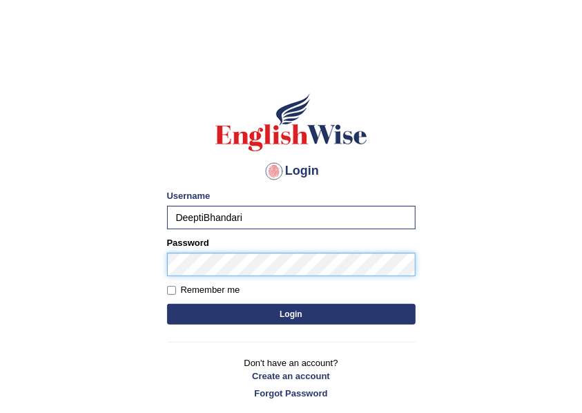
scroll to position [46, 0]
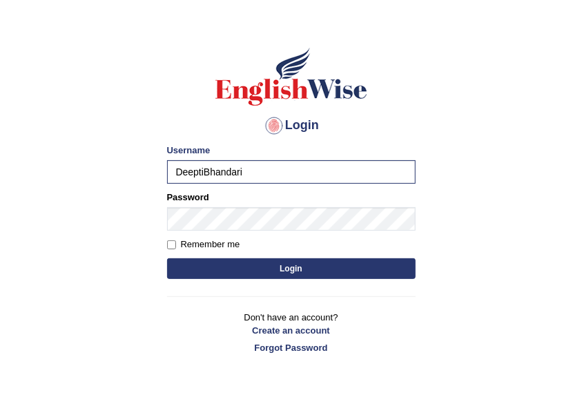
click at [262, 276] on button "Login" at bounding box center [291, 268] width 248 height 21
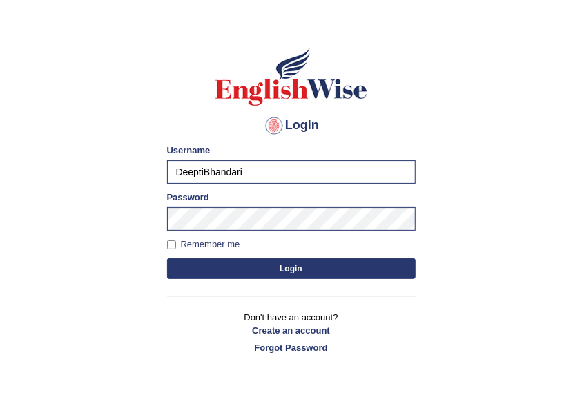
click at [302, 271] on button "Login" at bounding box center [291, 268] width 248 height 21
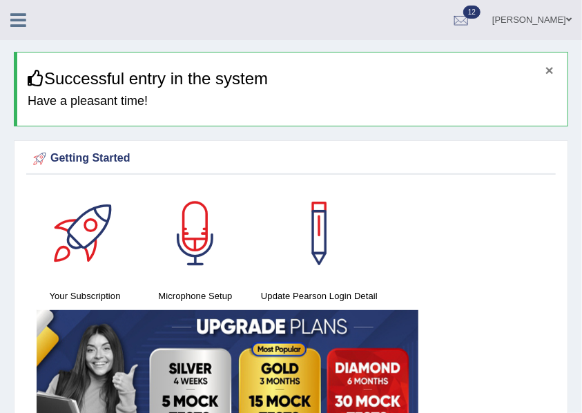
click at [551, 71] on button "×" at bounding box center [549, 70] width 8 height 14
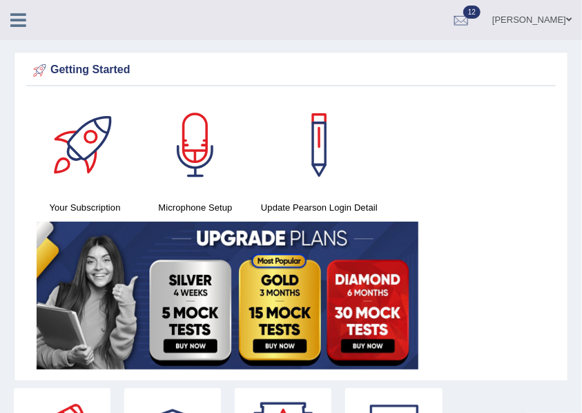
click at [12, 21] on icon at bounding box center [18, 20] width 16 height 18
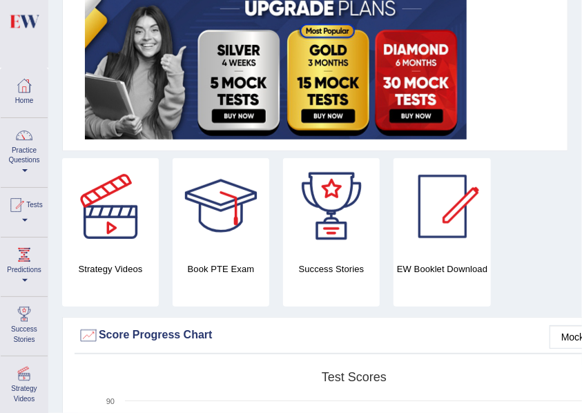
scroll to position [92, 0]
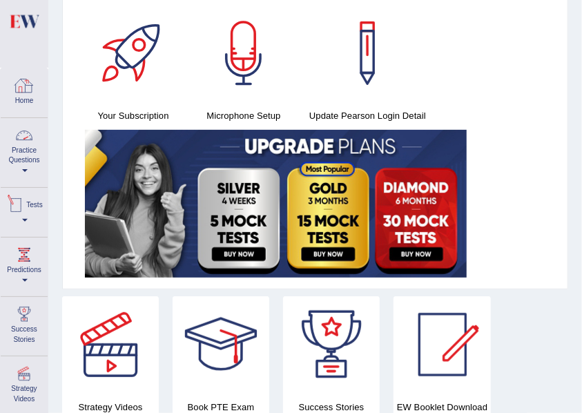
click at [32, 167] on link "Practice Questions" at bounding box center [24, 150] width 47 height 65
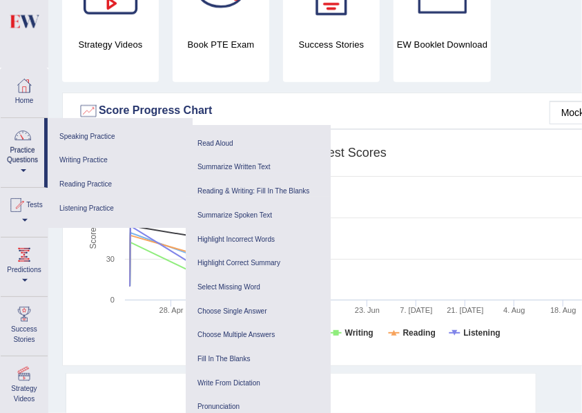
scroll to position [34, 0]
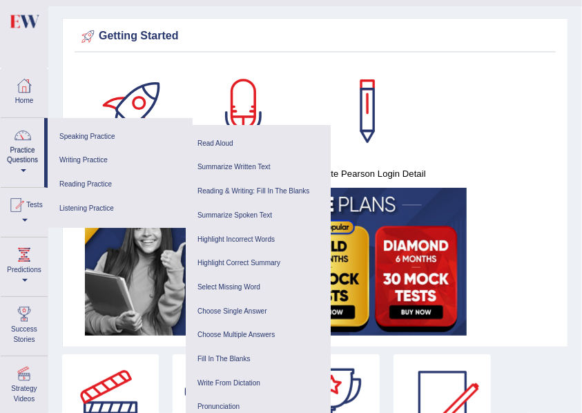
click at [348, 61] on div "Getting Started Your Subscription Microphone Setup Update Pearson Login Detail ×" at bounding box center [315, 182] width 506 height 329
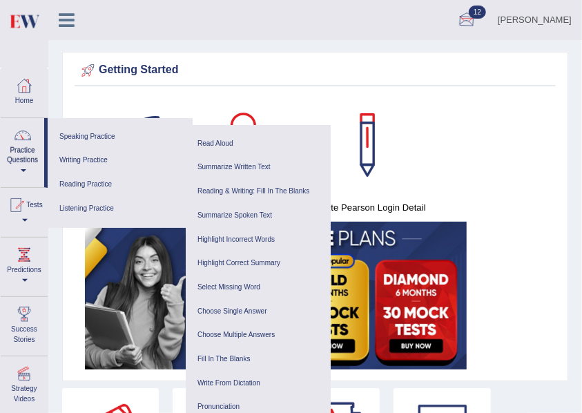
click at [509, 25] on link "Deepti Bhandari" at bounding box center [534, 18] width 95 height 36
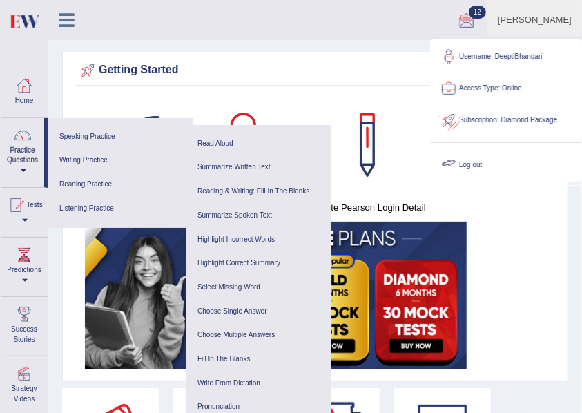
click at [491, 163] on link "Log out" at bounding box center [505, 165] width 149 height 32
